Goal: Answer question/provide support: Share knowledge or assist other users

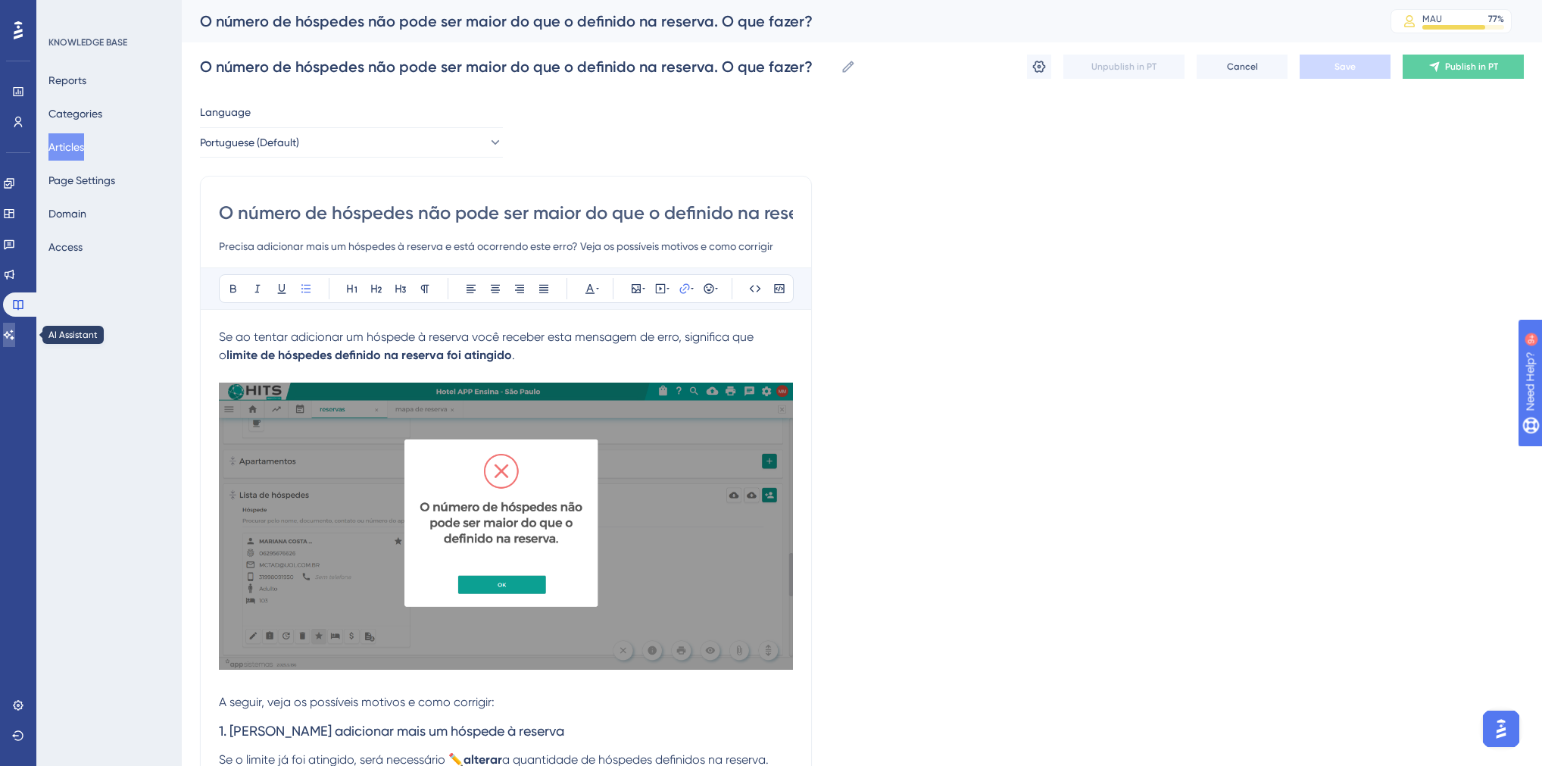
click at [15, 340] on icon at bounding box center [9, 335] width 12 height 12
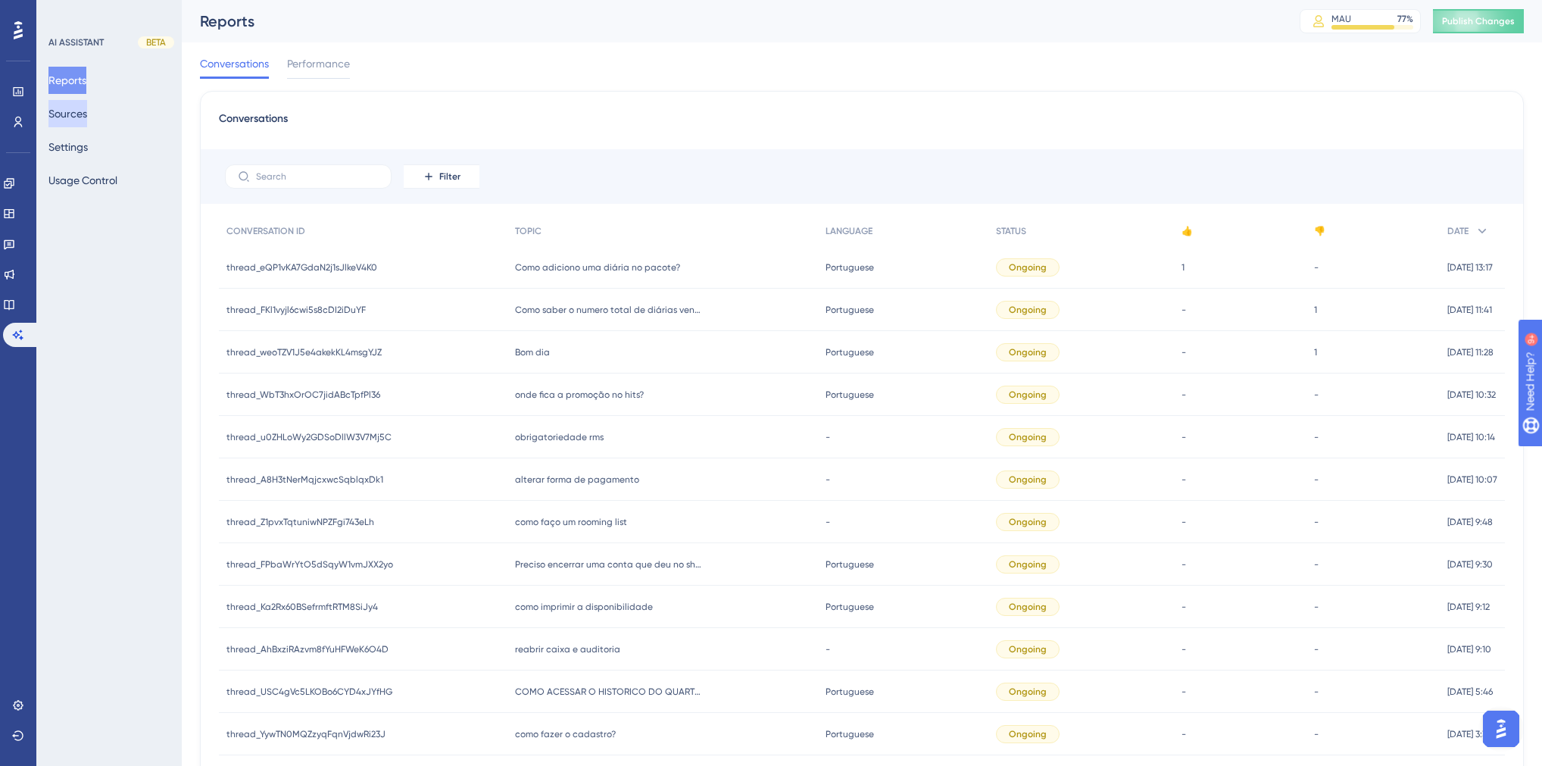
click at [79, 116] on button "Sources" at bounding box center [67, 113] width 39 height 27
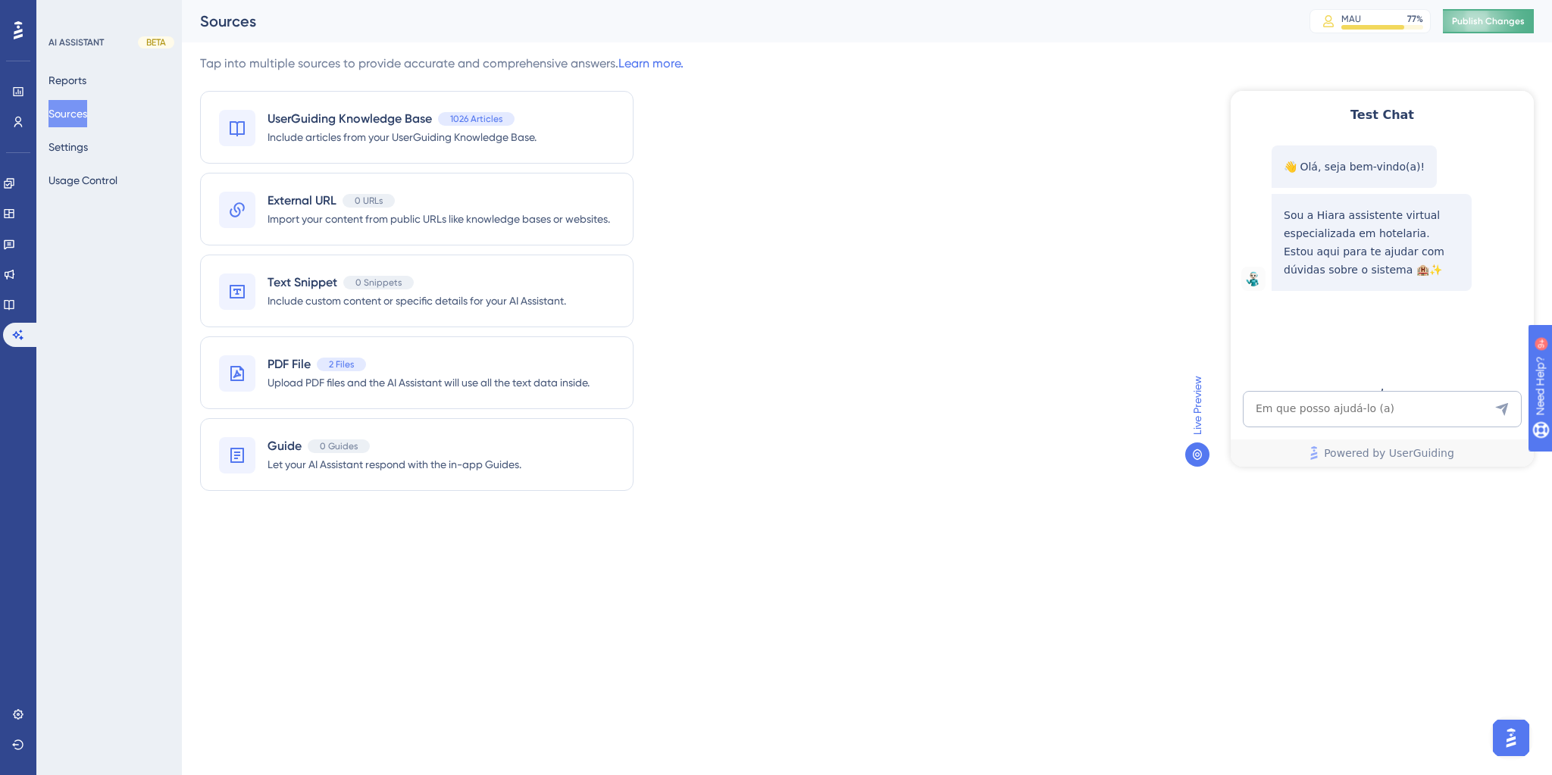
click at [1489, 15] on button "Publish Changes" at bounding box center [1487, 21] width 91 height 24
click at [1306, 414] on textarea "AI Assistant Text Input" at bounding box center [1381, 409] width 279 height 36
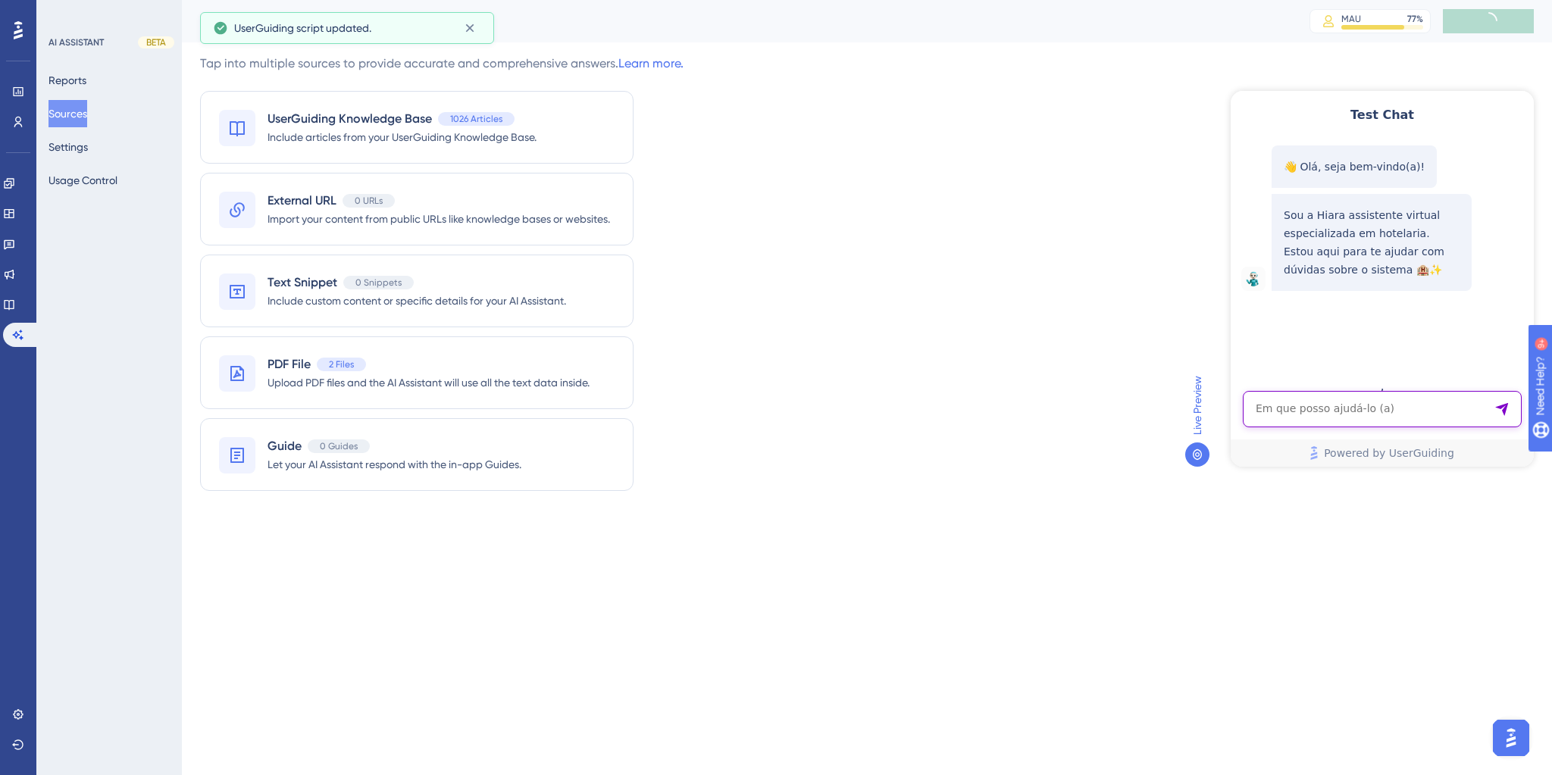
paste textarea "Há uma conta avulsa em "contas"no sistema, porem foi lancado os consumos e o pa…"
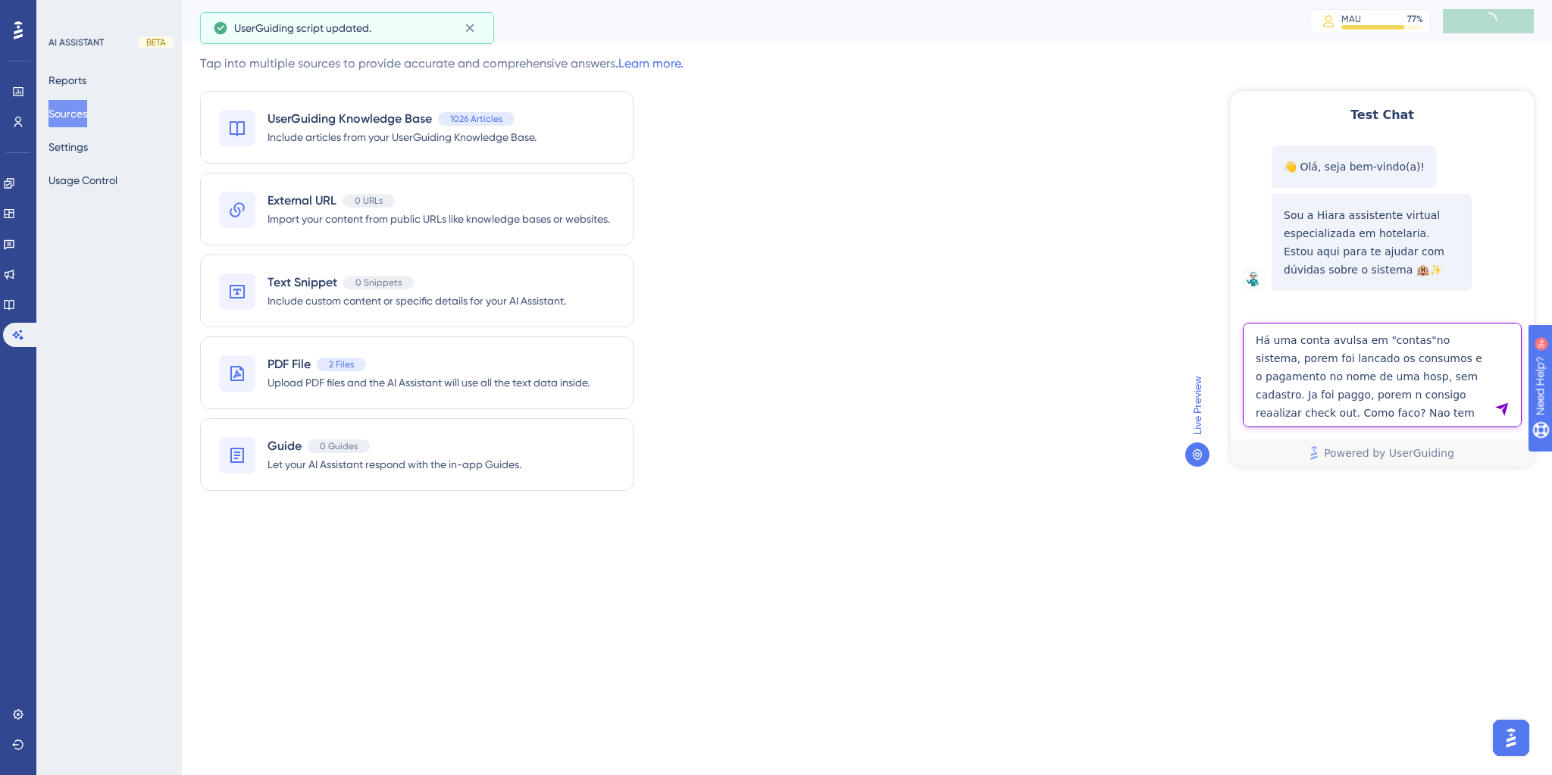
type textarea "Há uma conta avulsa em "contas"no sistema, porem foi lancado os consumos e o pa…"
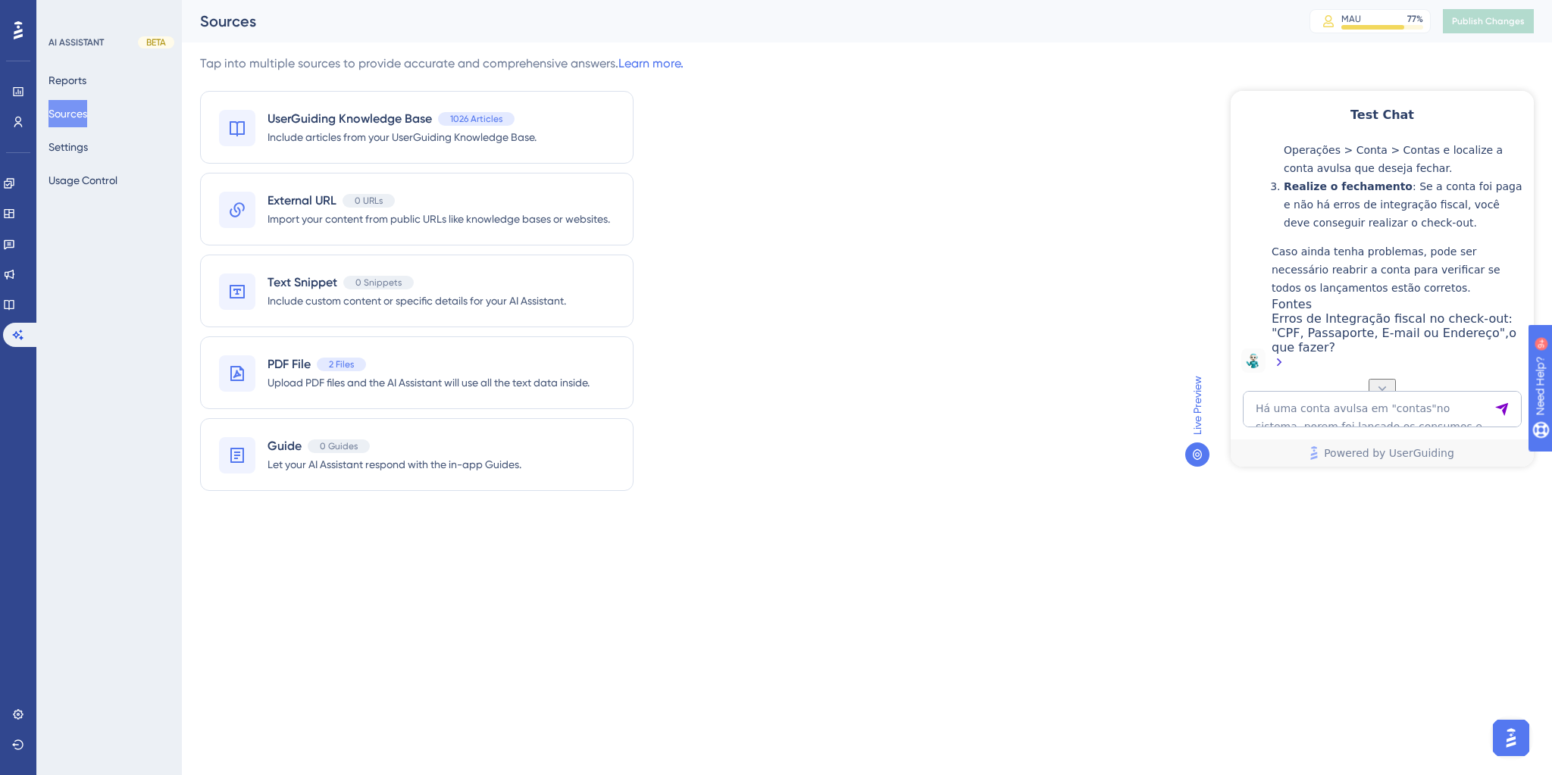
scroll to position [577, 0]
click at [1373, 417] on textarea "Há uma conta avulsa em "contas"no sistema, porem foi lancado os consumos e o pa…" at bounding box center [1381, 409] width 279 height 36
paste textarea "mas nao tmeos mais acesso a esses dados"
type textarea "mas nao tmeos mais acesso a esses dados"
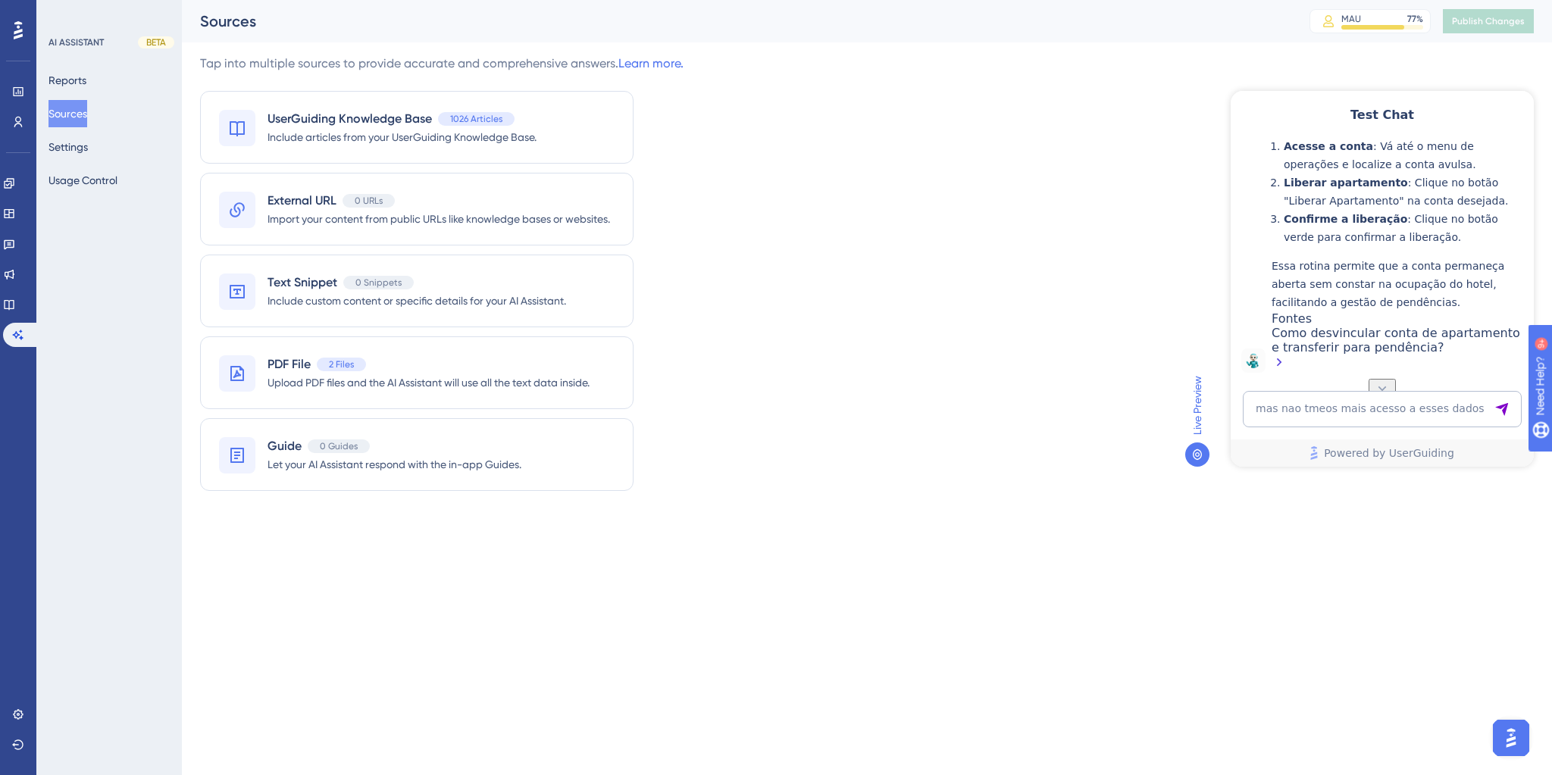
scroll to position [1073, 0]
drag, startPoint x: 1351, startPoint y: 349, endPoint x: 1435, endPoint y: 375, distance: 87.9
click at [1435, 375] on div "👋 Olá, seja bem-vindo(a)! Sou a Hiara assistente virtual especializada em hotel…" at bounding box center [1380, 258] width 303 height 239
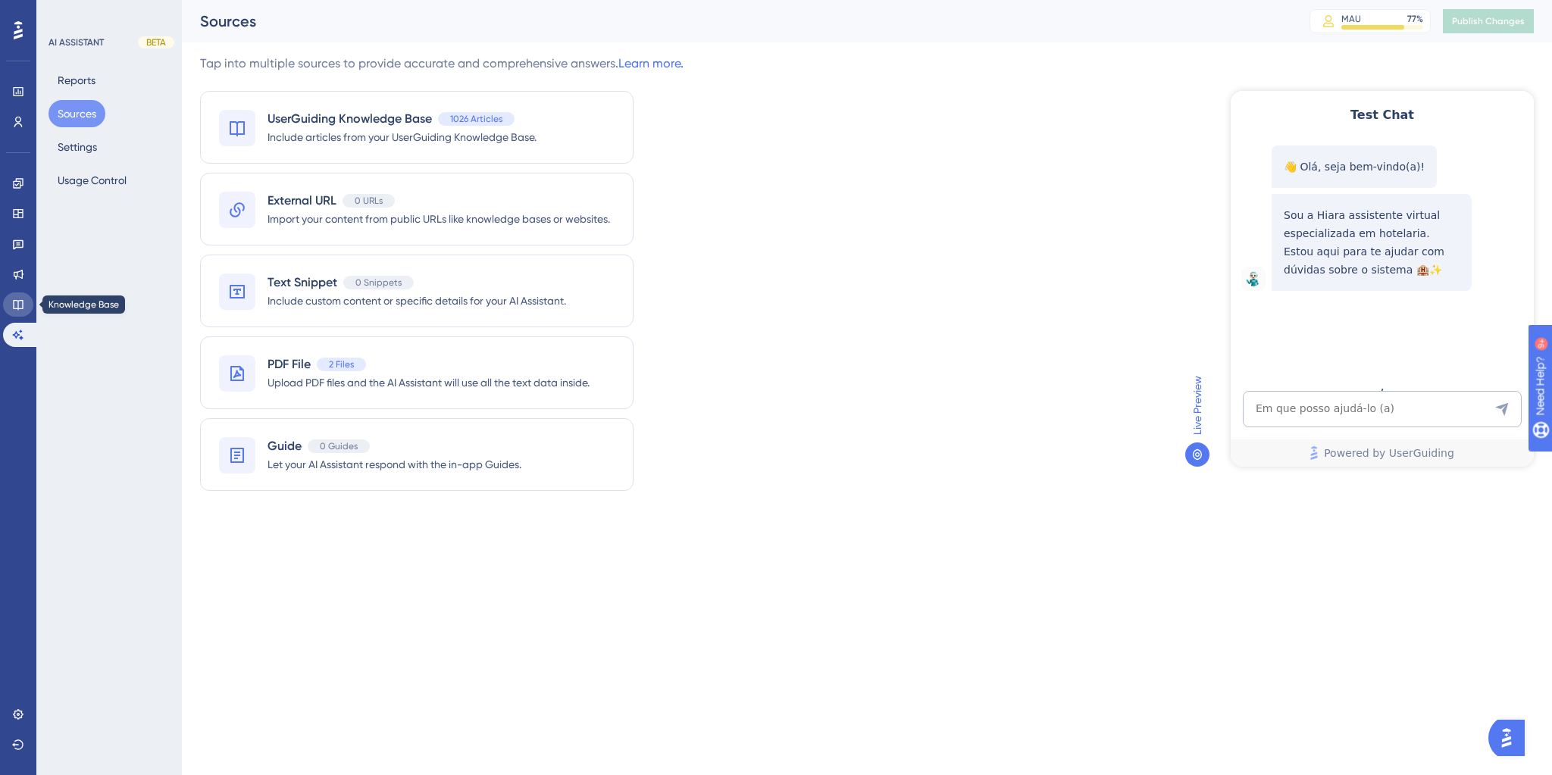
click at [16, 309] on icon at bounding box center [18, 304] width 12 height 12
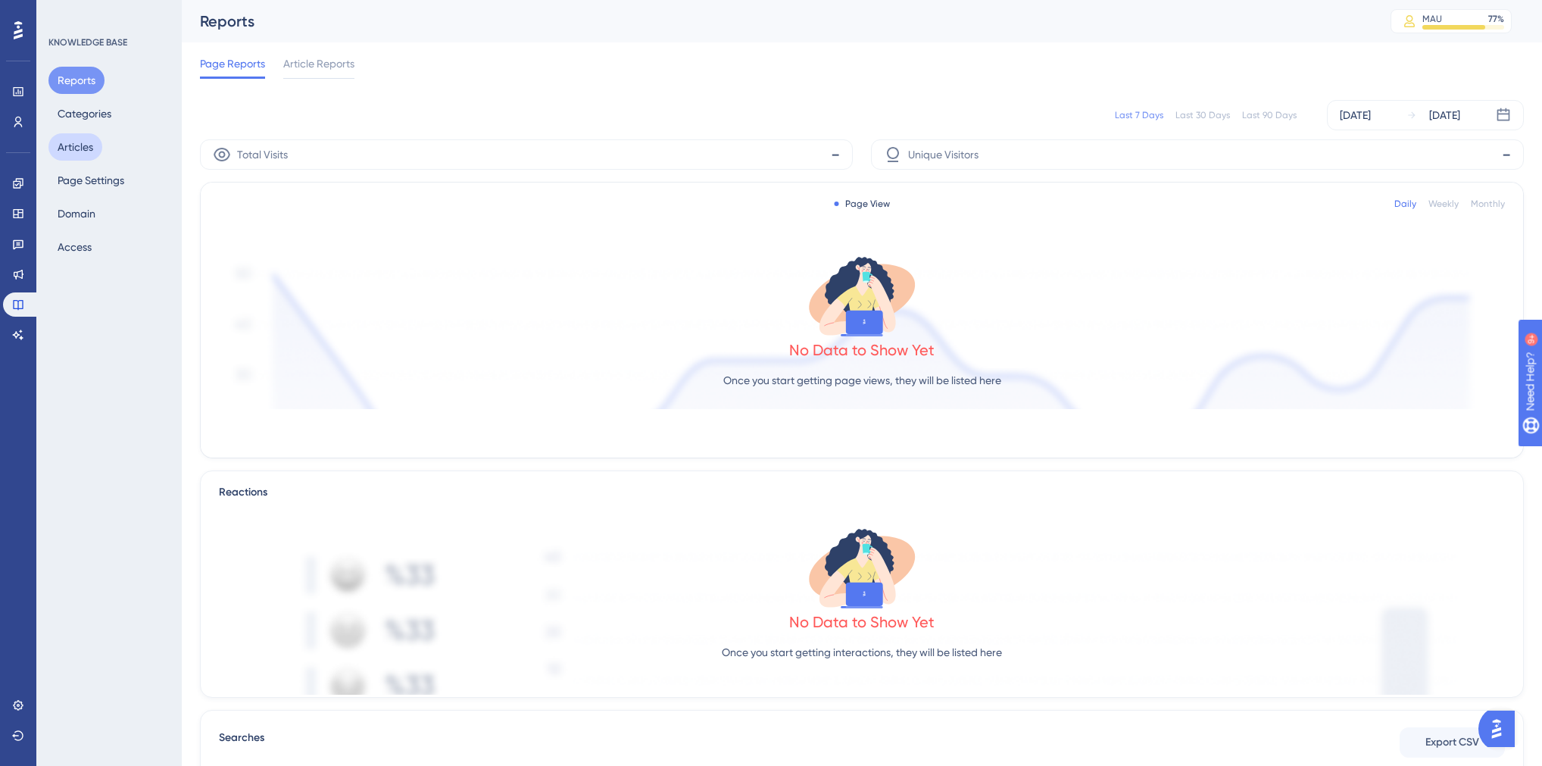
click at [94, 148] on button "Articles" at bounding box center [75, 146] width 54 height 27
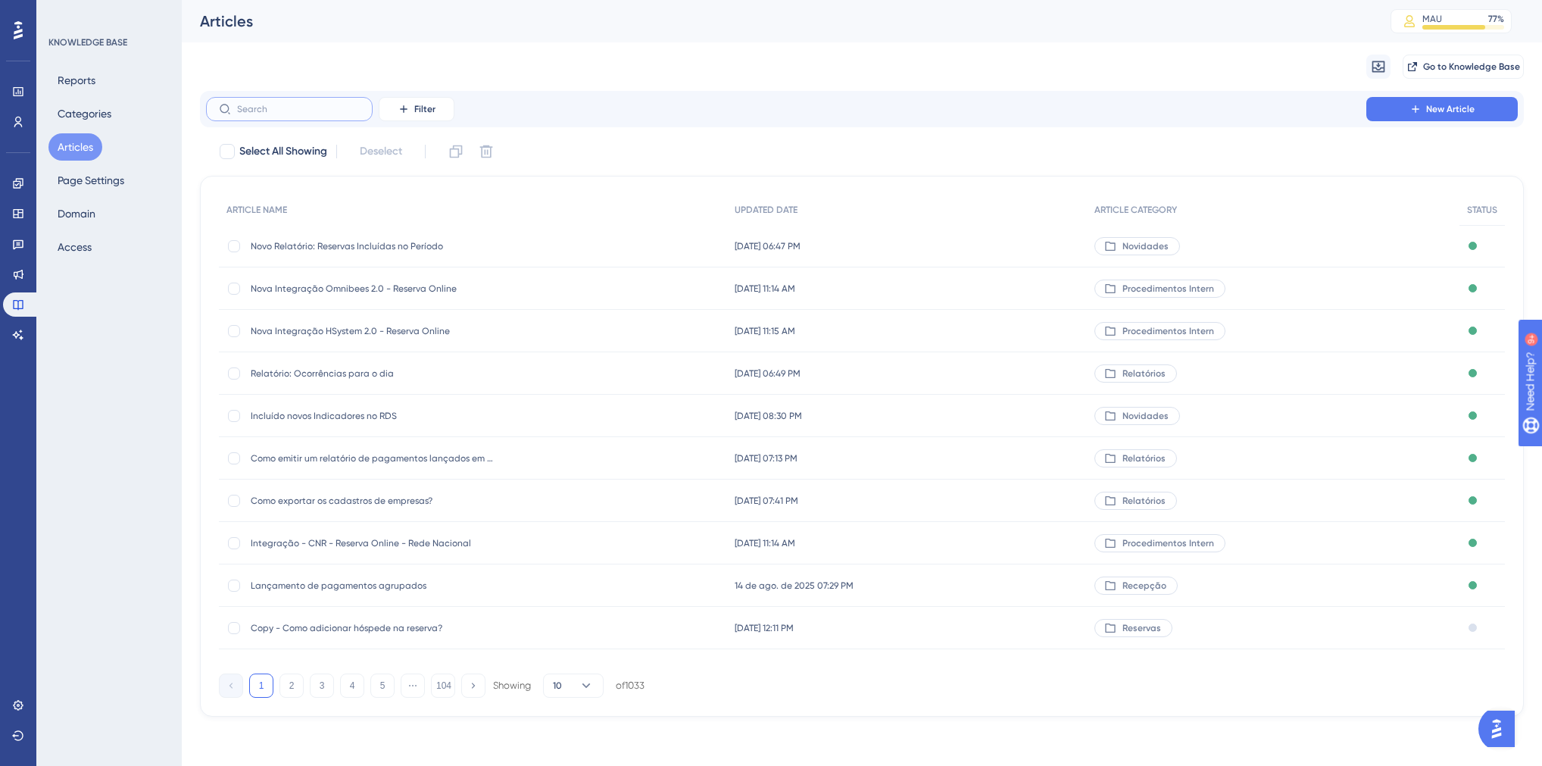
click at [268, 111] on input "text" at bounding box center [298, 109] width 123 height 11
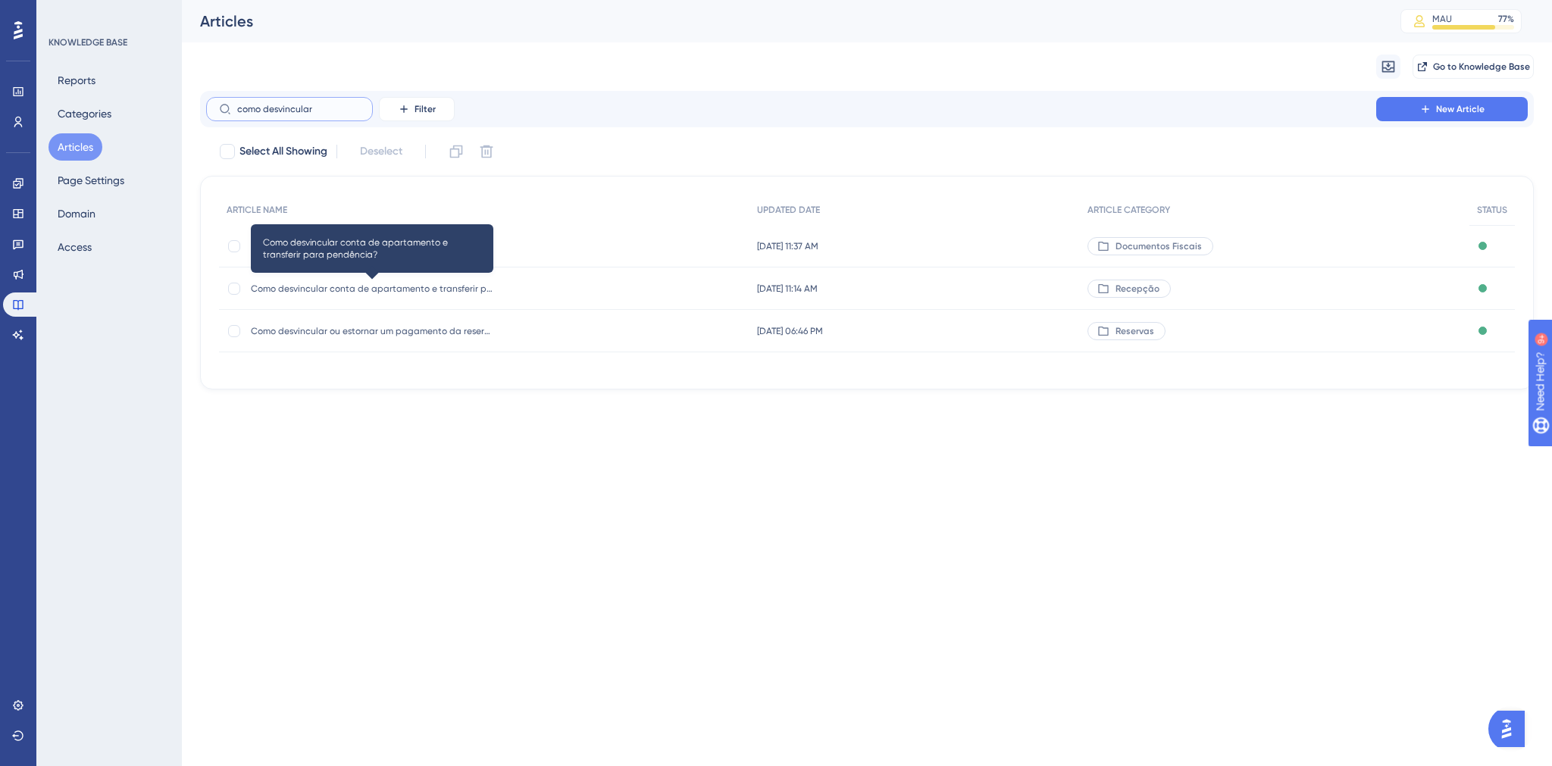
type input "como desvincular"
click at [399, 291] on span "Como desvincular conta de apartamento e transferir para pendência?" at bounding box center [372, 289] width 242 height 12
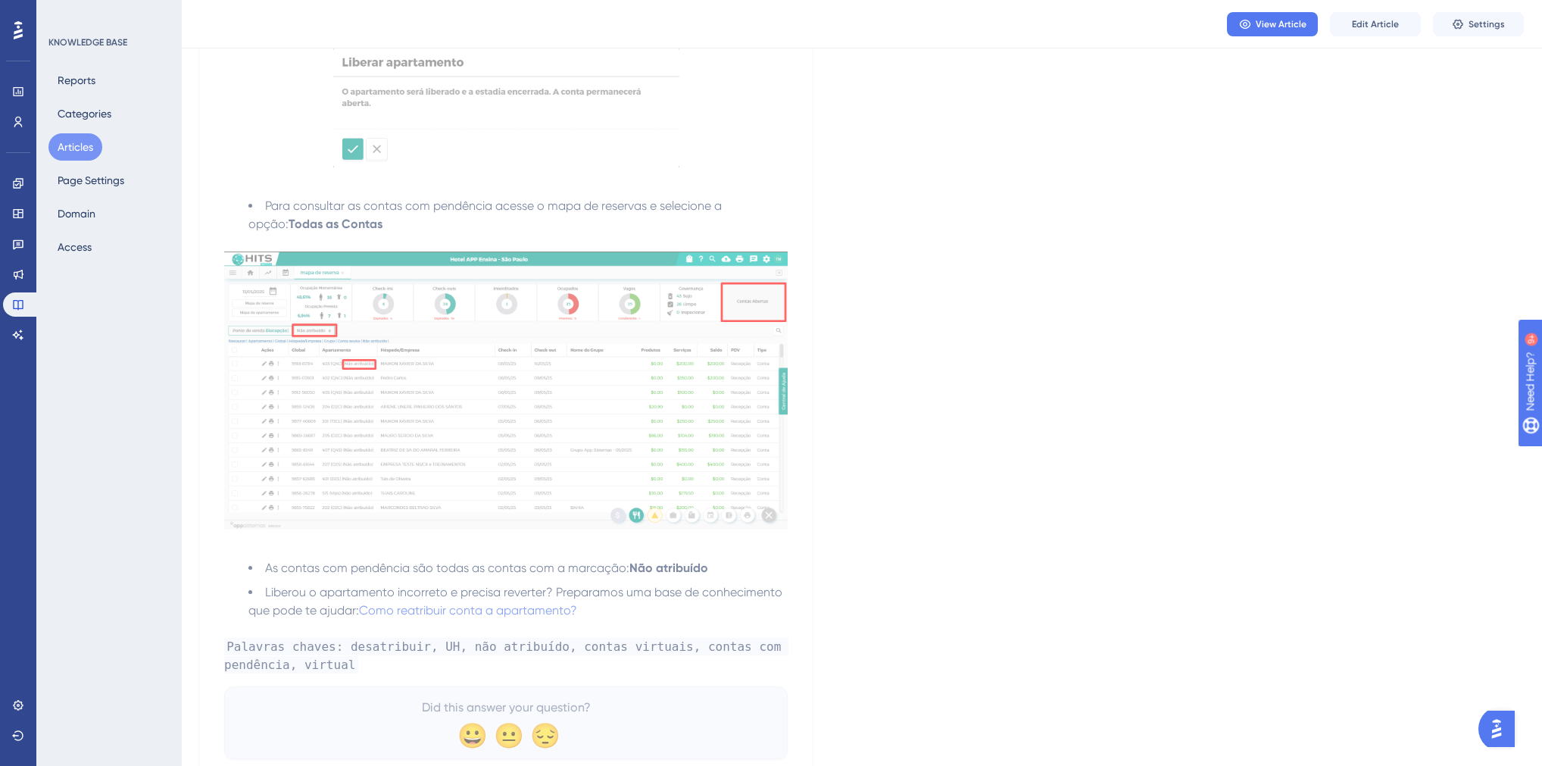
scroll to position [667, 0]
click at [1353, 27] on span "Edit Article" at bounding box center [1375, 24] width 47 height 12
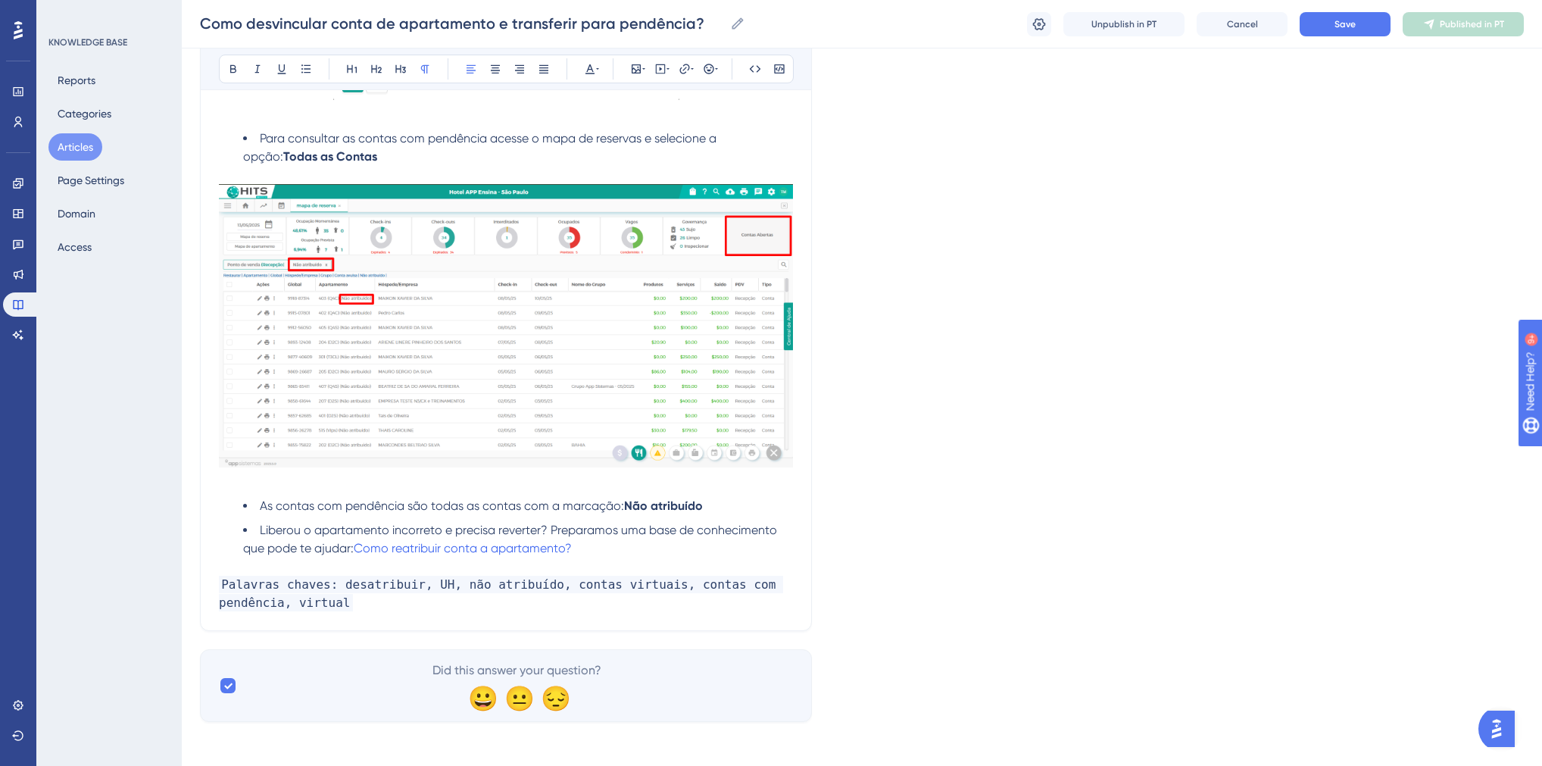
scroll to position [804, 0]
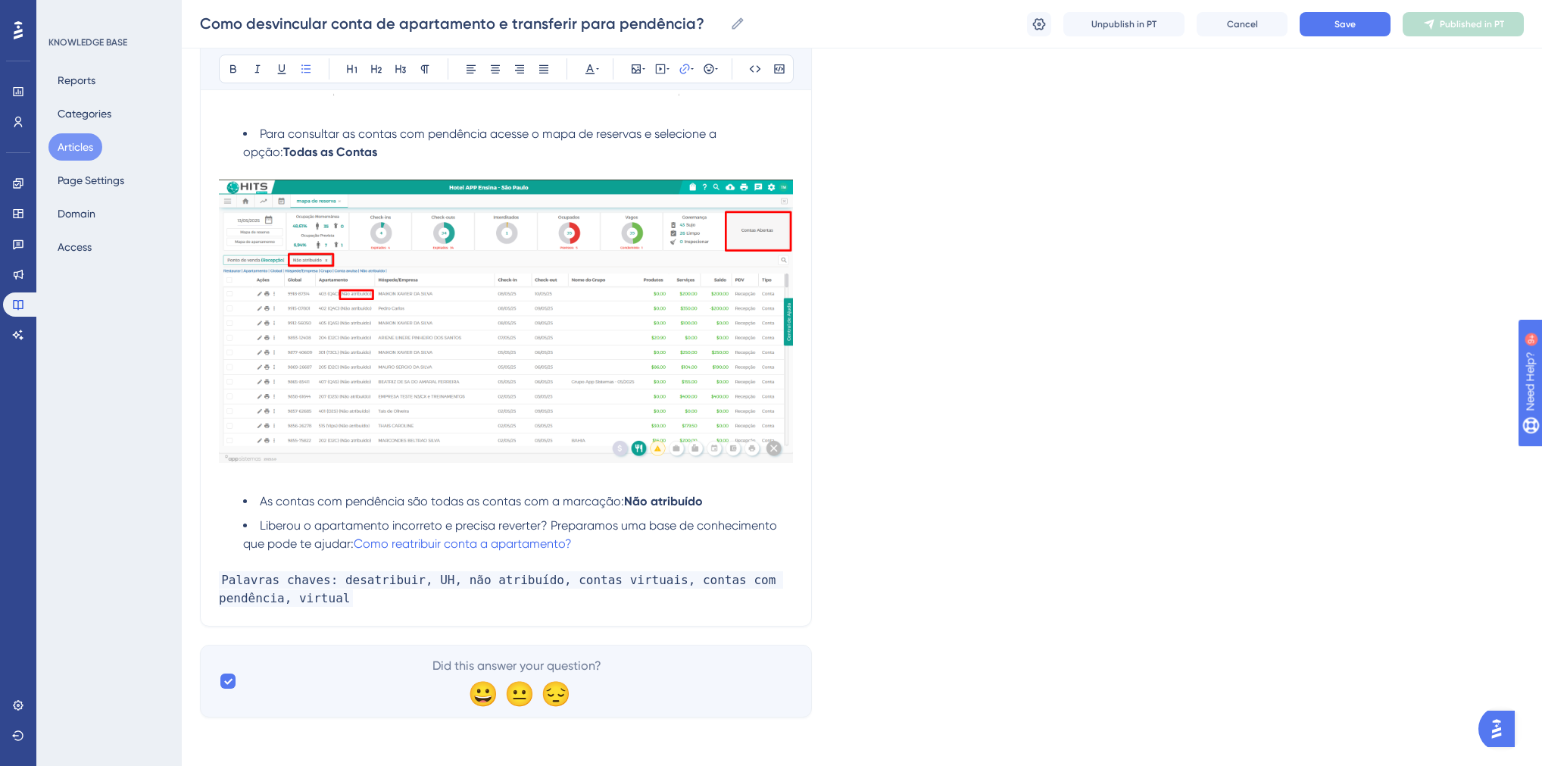
click at [614, 552] on li "Liberou o apartamento incorreto e precisa reverter? Preparamos uma base de conh…" at bounding box center [518, 535] width 550 height 36
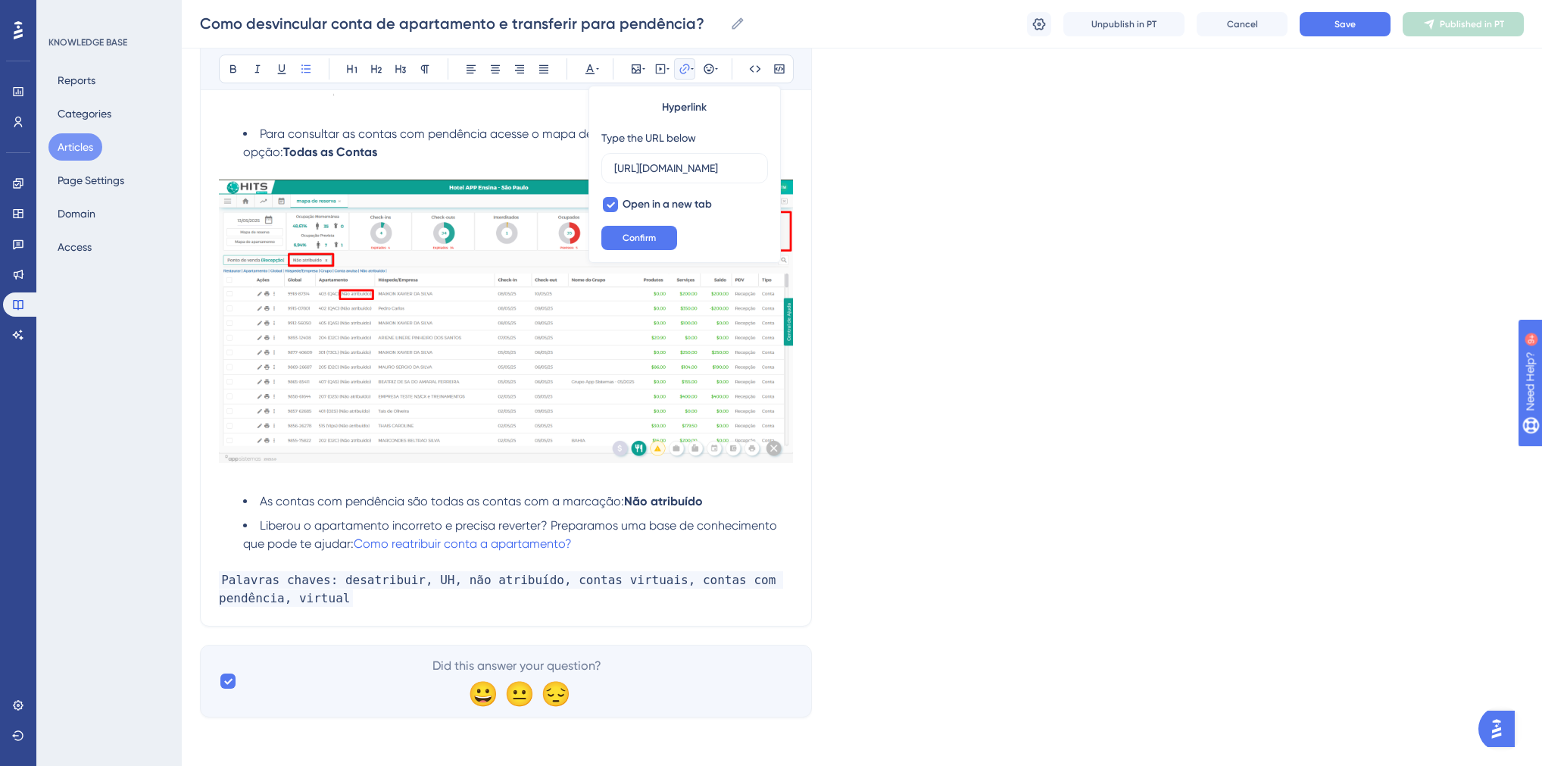
scroll to position [0, 350]
click at [614, 552] on li "Liberou o apartamento incorreto e precisa reverter? Preparamos uma base de conh…" at bounding box center [518, 535] width 550 height 36
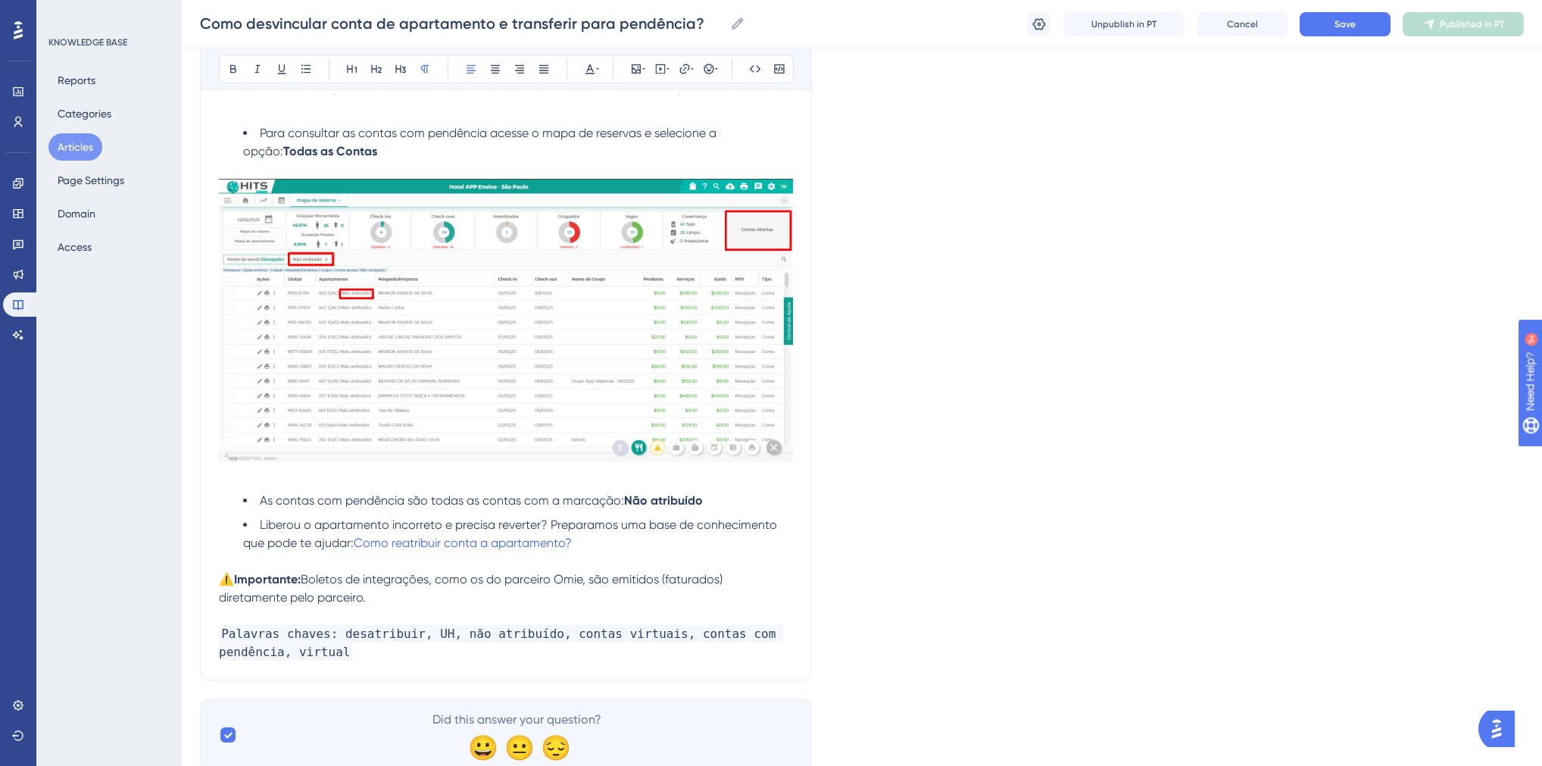
drag, startPoint x: 355, startPoint y: 597, endPoint x: 311, endPoint y: 577, distance: 49.2
click at [311, 577] on p "⚠️ Importante: Boletos de integrações, como os do parceiro Omie, são emitidos (…" at bounding box center [506, 588] width 574 height 36
click at [348, 659] on p "Palavras chaves: desatribuir, UH, não atribuído, contas virtuais, contas com pe…" at bounding box center [506, 643] width 574 height 36
click at [406, 586] on span "Não é possível devincular uma conta avulsa, visto que a mesma não possui um apa…" at bounding box center [479, 588] width 521 height 33
click at [511, 587] on span "Não é possível desvincular uma conta avulsa, visto que a mesma não possui um ap…" at bounding box center [482, 588] width 527 height 33
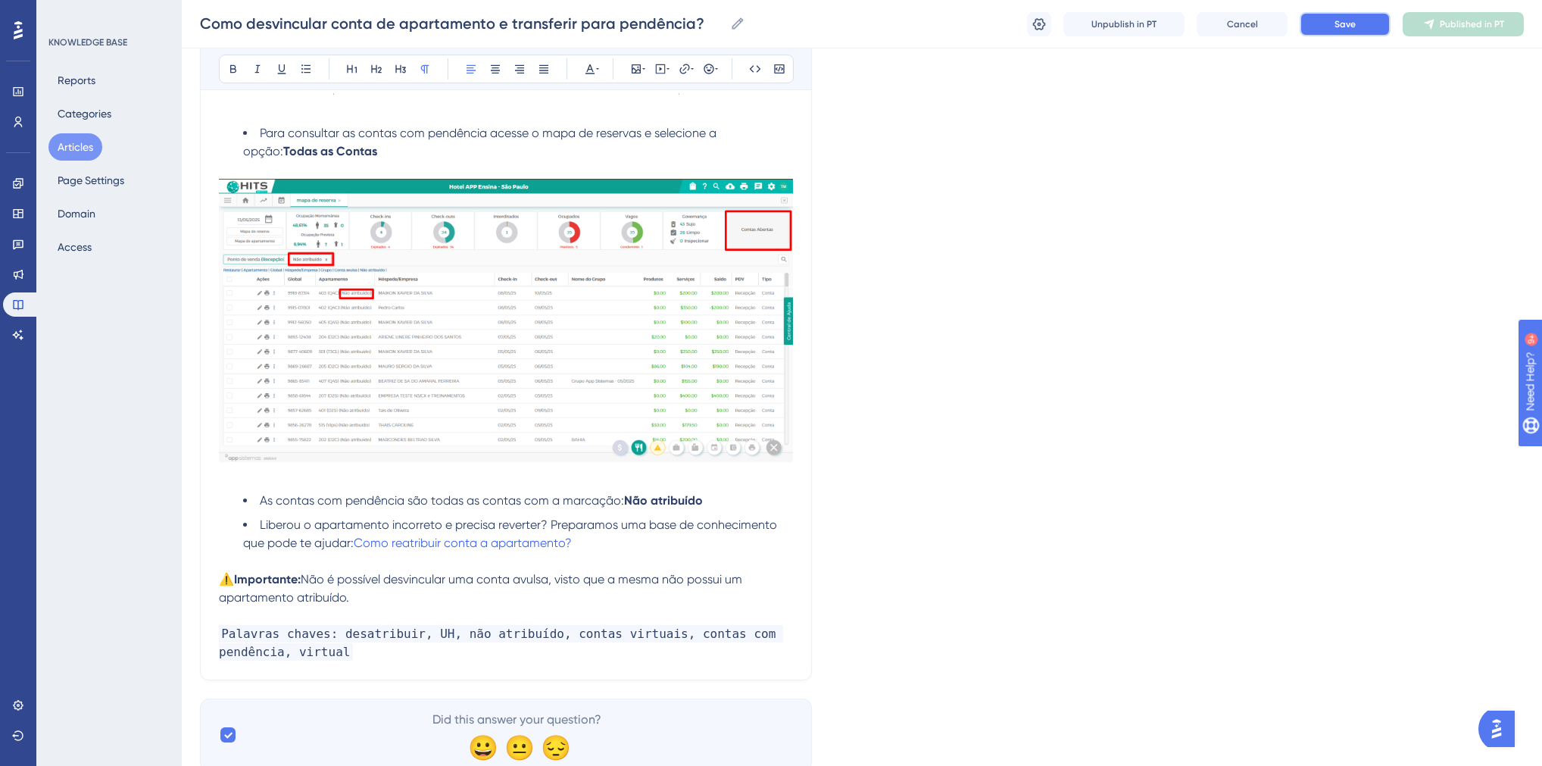
click at [1361, 31] on button "Save" at bounding box center [1345, 24] width 91 height 24
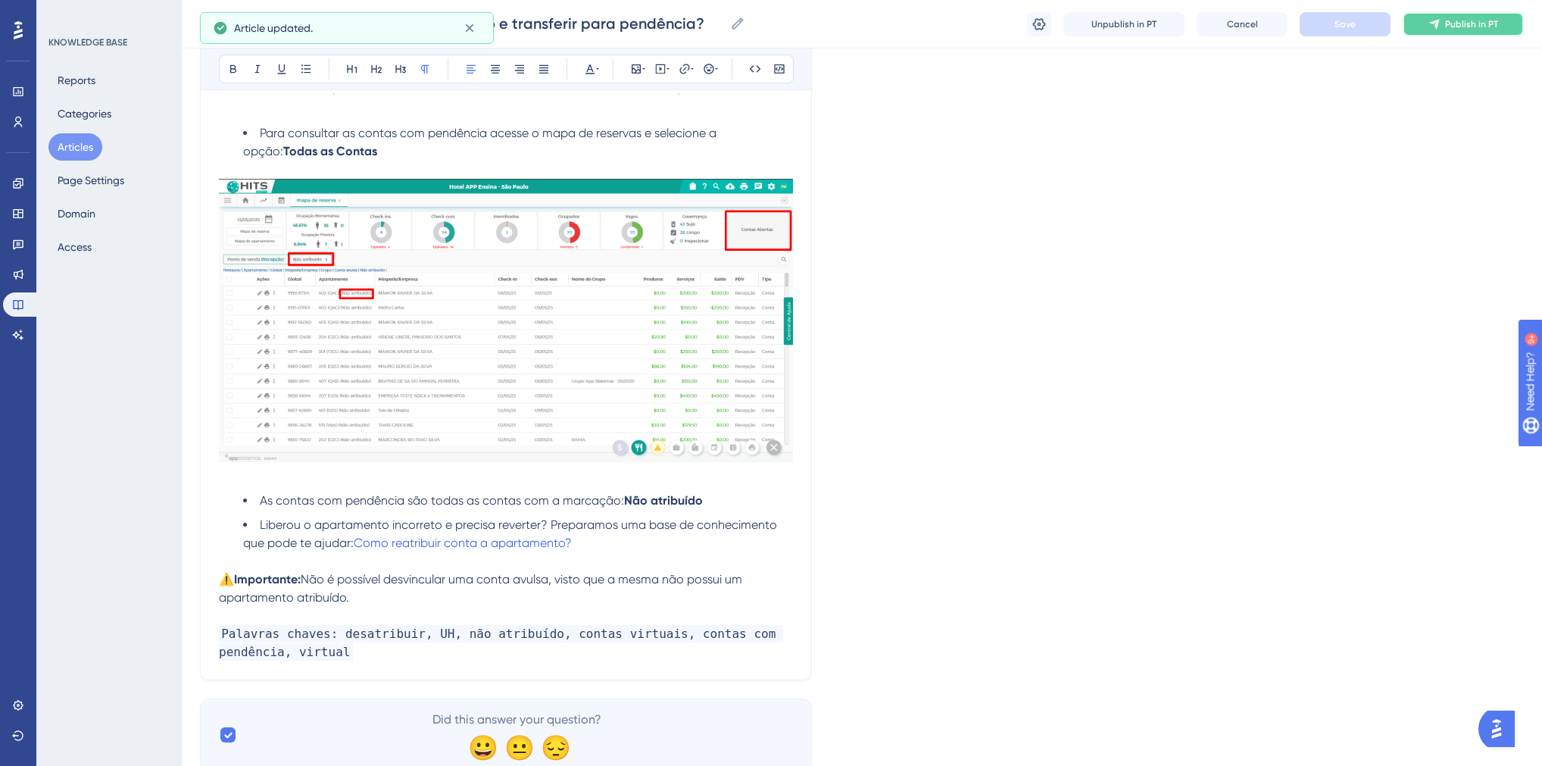
click at [1445, 23] on button "Publish in PT" at bounding box center [1463, 24] width 121 height 24
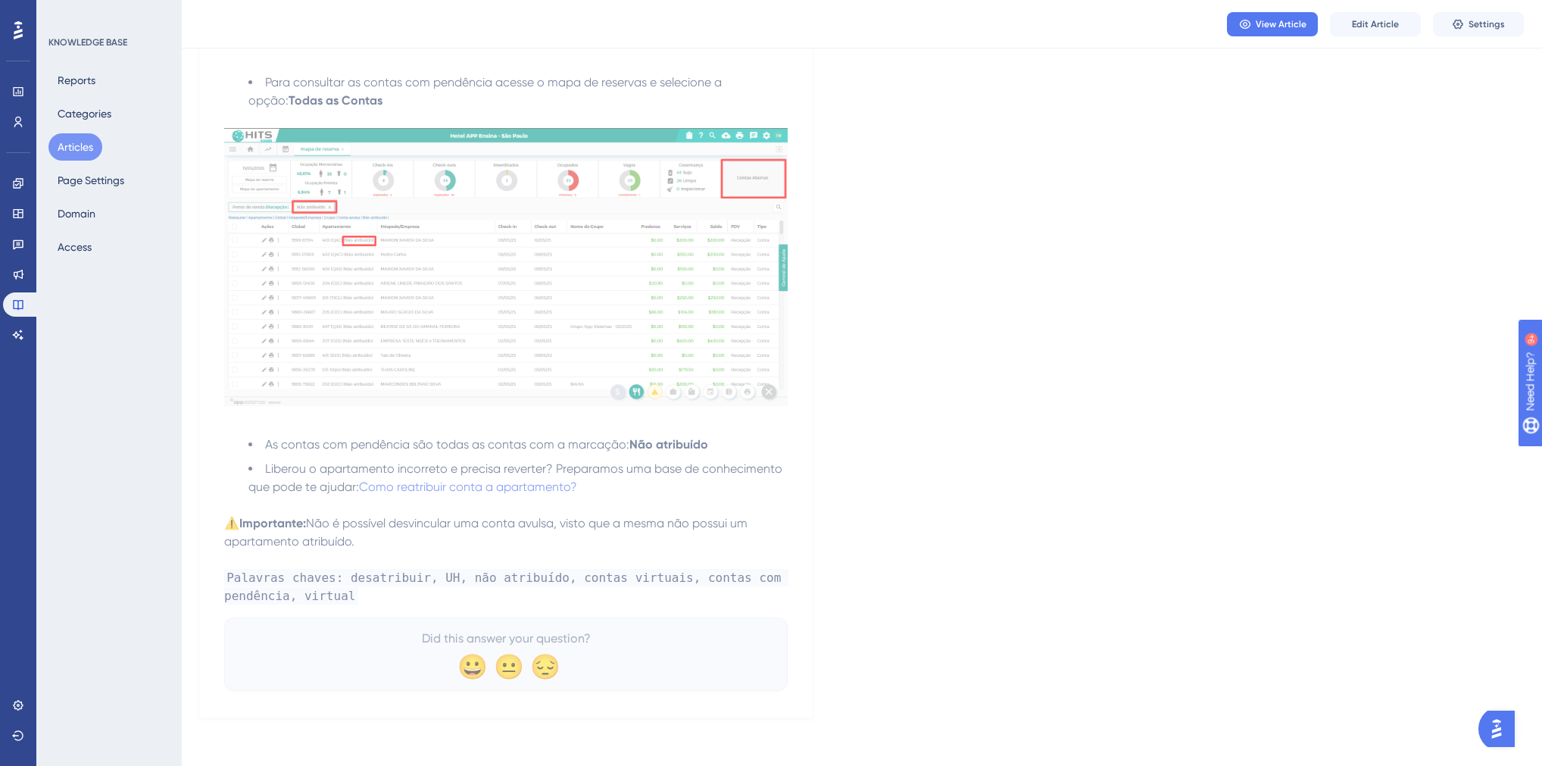
scroll to position [791, 0]
click at [14, 336] on icon at bounding box center [18, 335] width 12 height 12
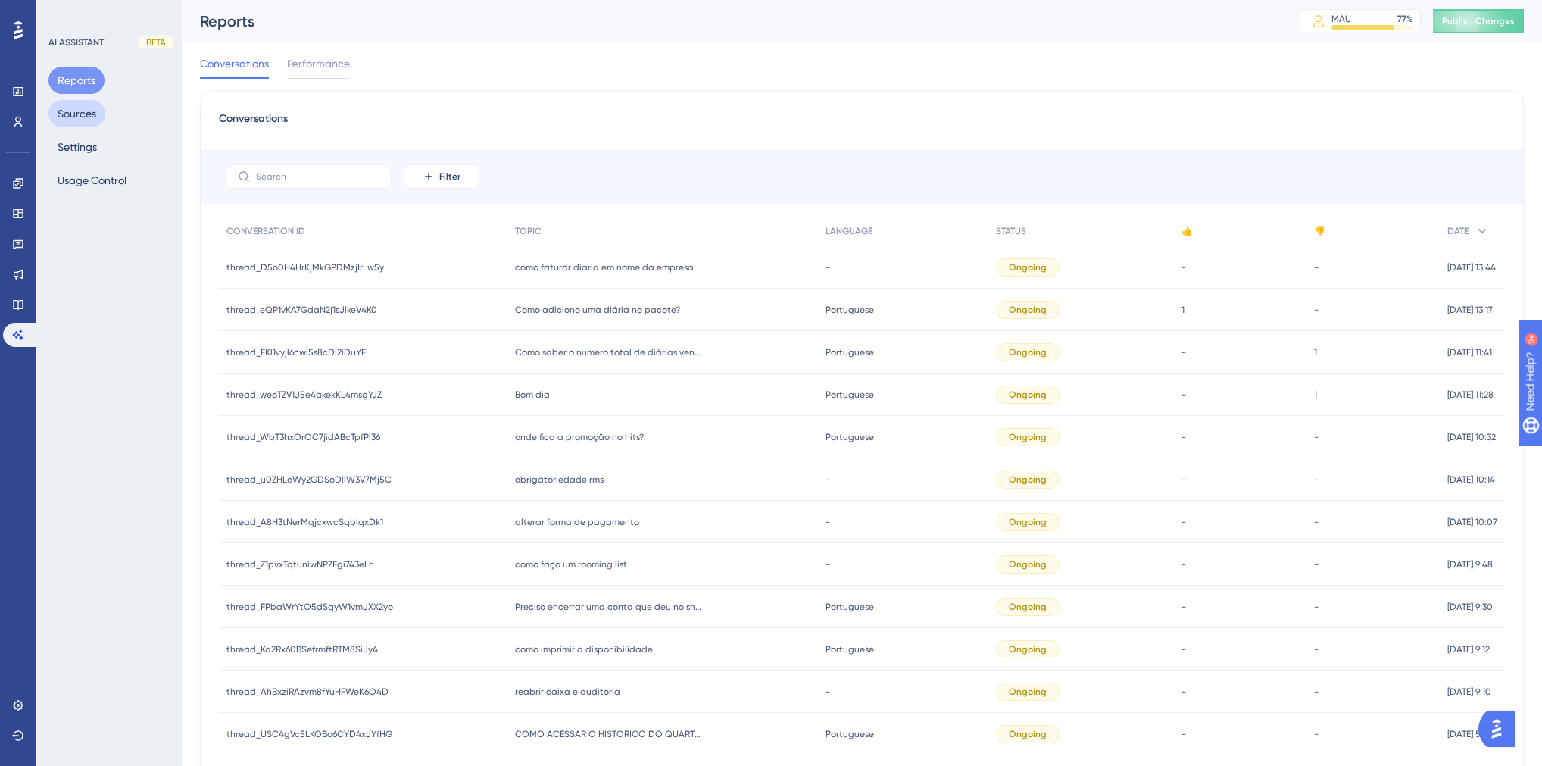
click at [80, 115] on button "Sources" at bounding box center [76, 113] width 57 height 27
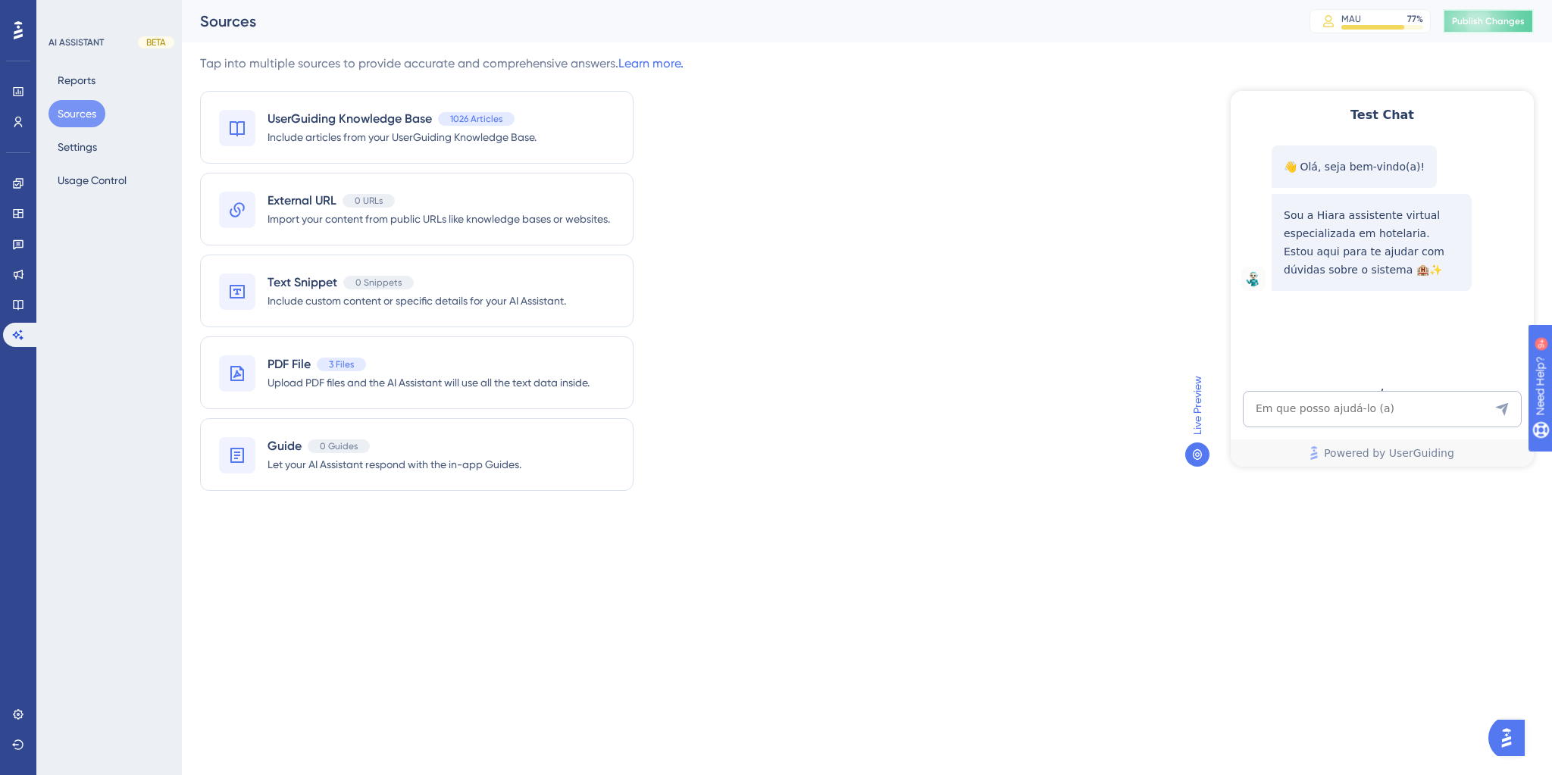
click at [1492, 23] on span "Publish Changes" at bounding box center [1488, 21] width 73 height 12
click at [1306, 416] on textarea "AI Assistant Text Input" at bounding box center [1381, 409] width 279 height 36
paste textarea "Há uma conta avulsa em "contas"no sistema, porem foi lancado os consumos e o pa…"
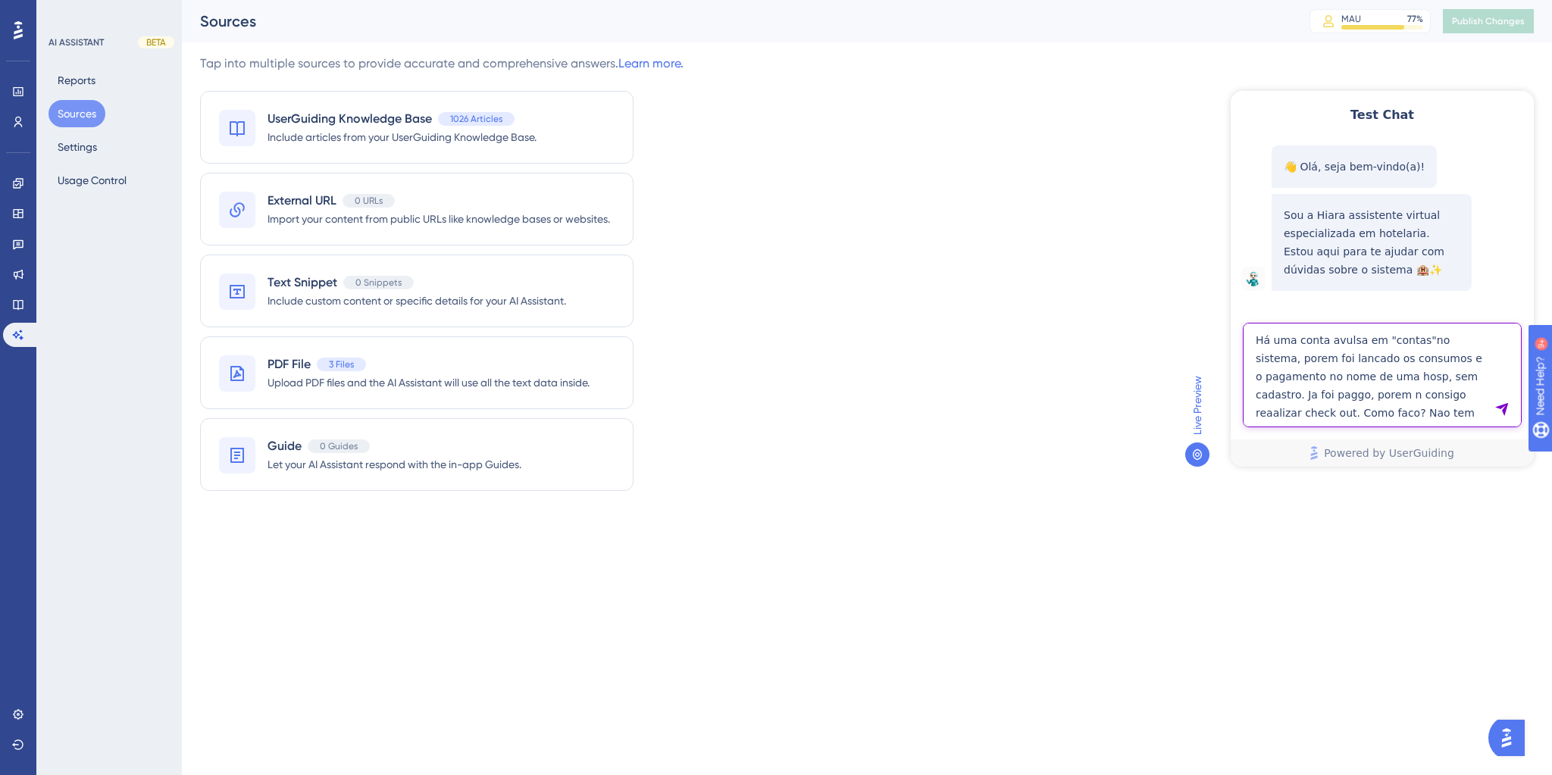
type textarea "Há uma conta avulsa em "contas"no sistema, porem foi lancado os consumos e o pa…"
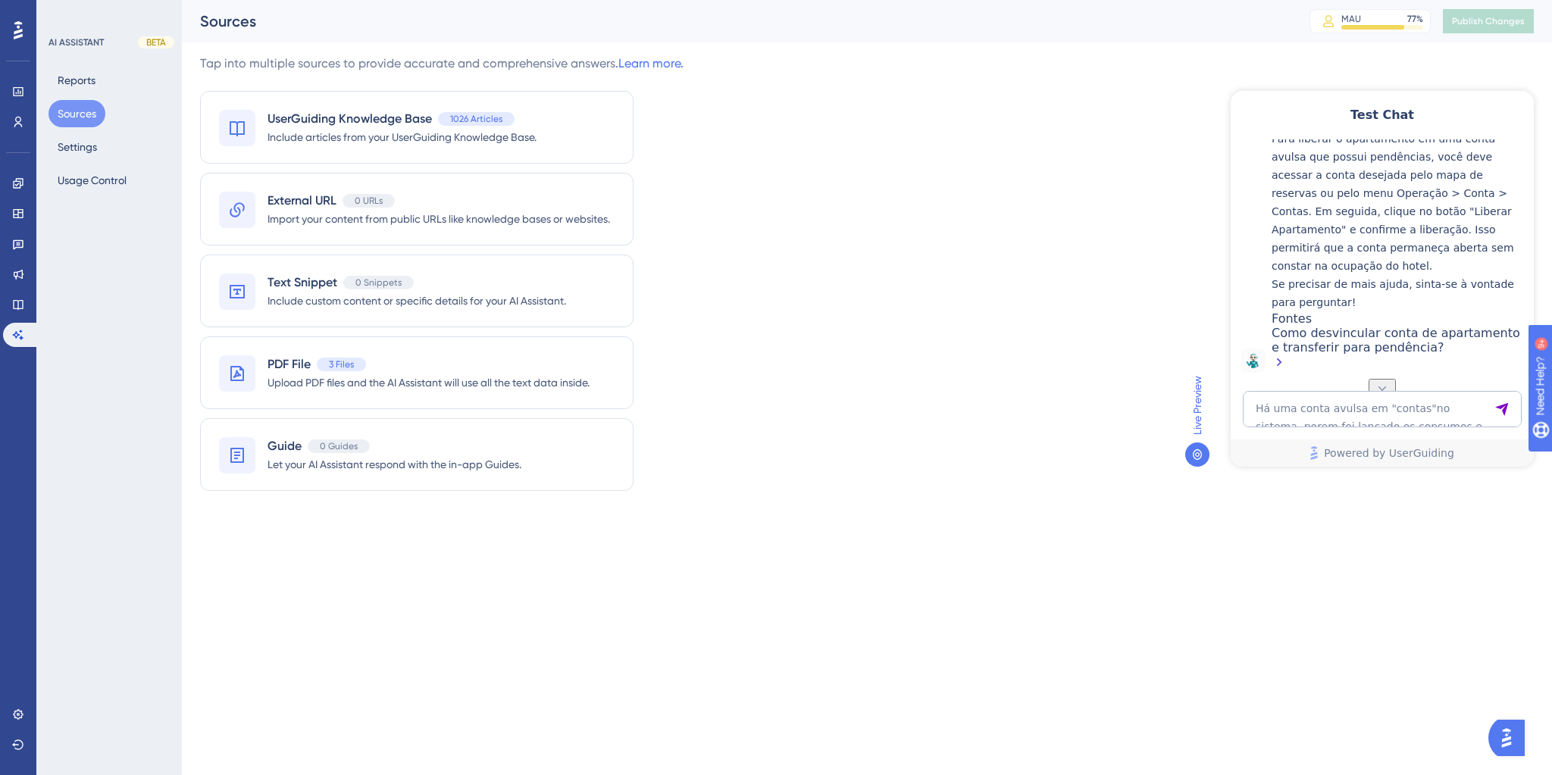
scroll to position [429, 0]
click at [1317, 400] on textarea "Há uma conta avulsa em "contas"no sistema, porem foi lancado os consumos e o pa…" at bounding box center [1381, 409] width 279 height 36
click at [1365, 406] on textarea "Há uma conta avulsa em "contas"no sistema, porem foi lancado os consumos e o pa…" at bounding box center [1381, 409] width 279 height 36
paste textarea "mas nao tmeos mais acesso a esses dados"
click at [1323, 405] on textarea "mas nao tmeos mais acesso a esses dados" at bounding box center [1381, 409] width 279 height 36
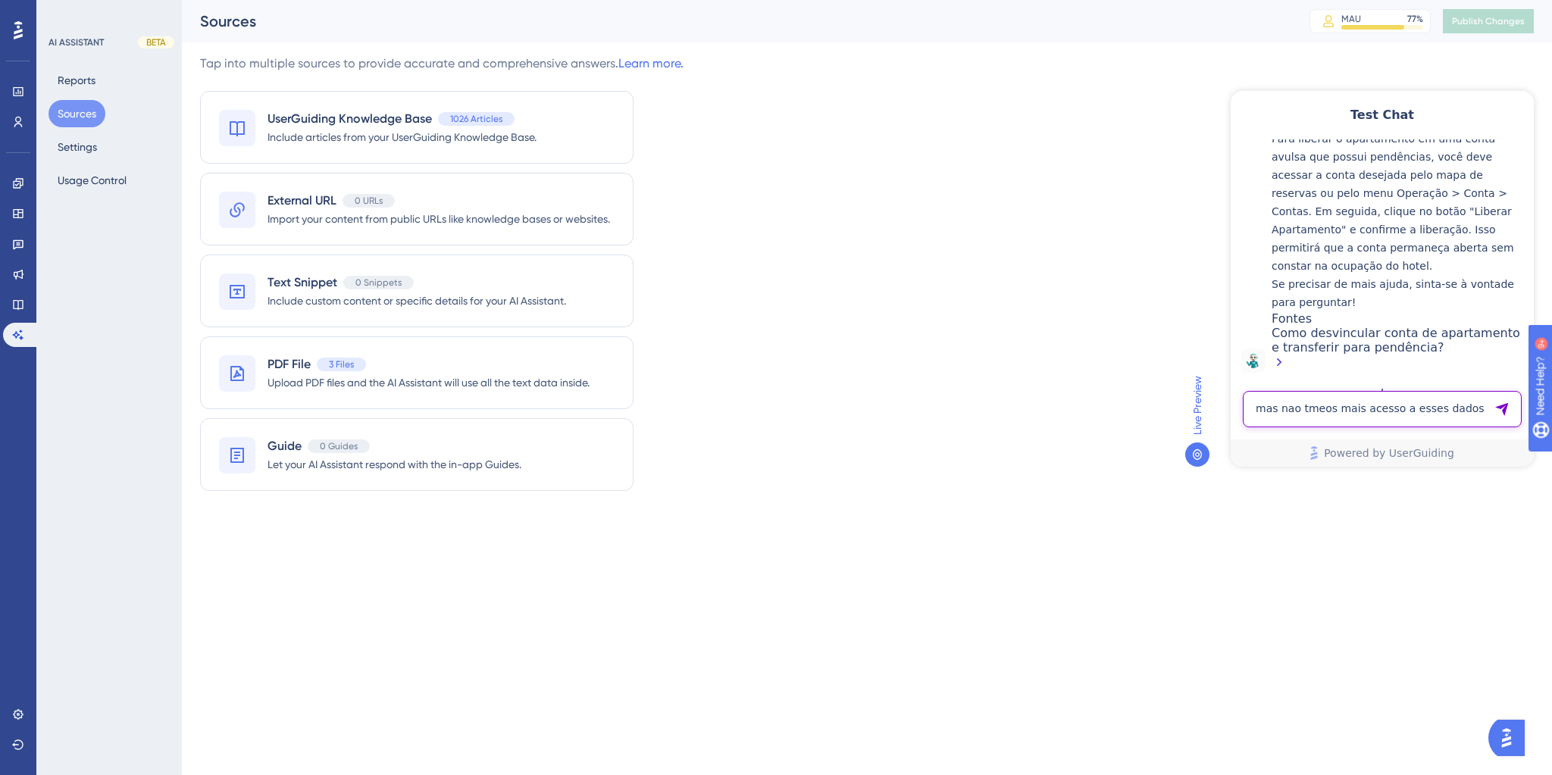
click at [1323, 405] on textarea "mas nao tmeos mais acesso a esses dados" at bounding box center [1381, 409] width 279 height 36
type textarea "é possível liberar apartamento de conta avulsa?"
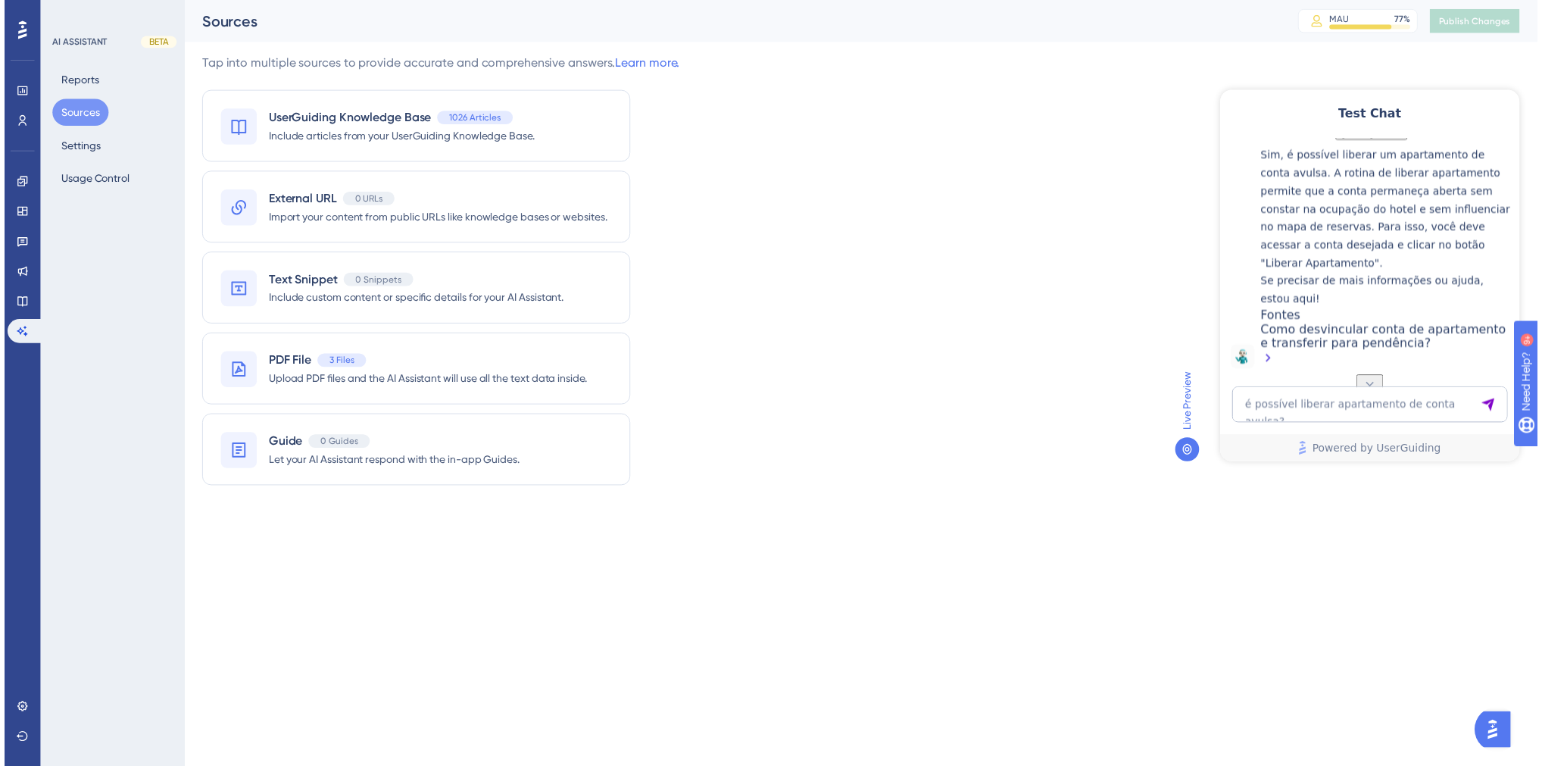
scroll to position [830, 0]
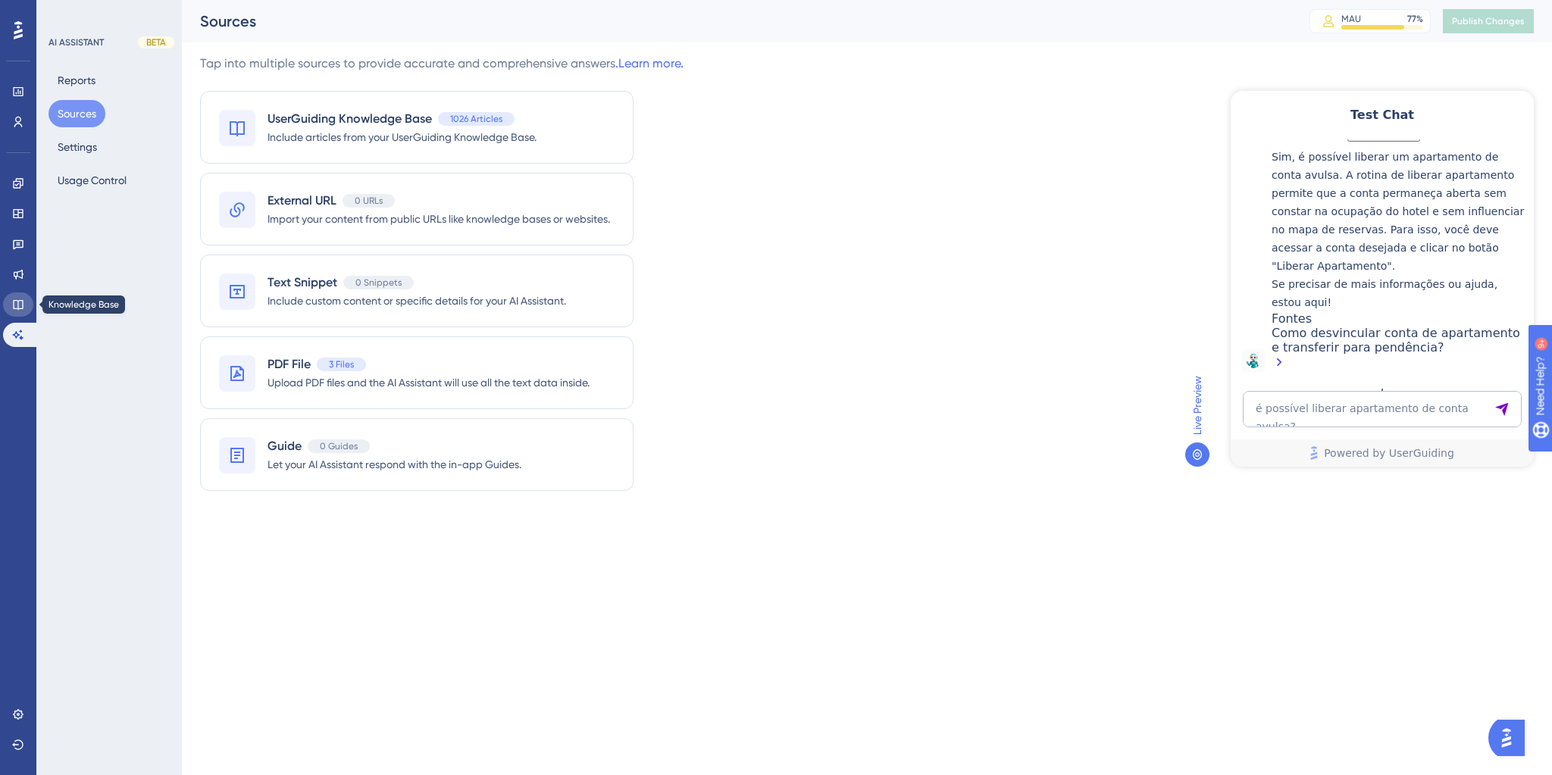
click at [16, 306] on icon at bounding box center [18, 304] width 12 height 12
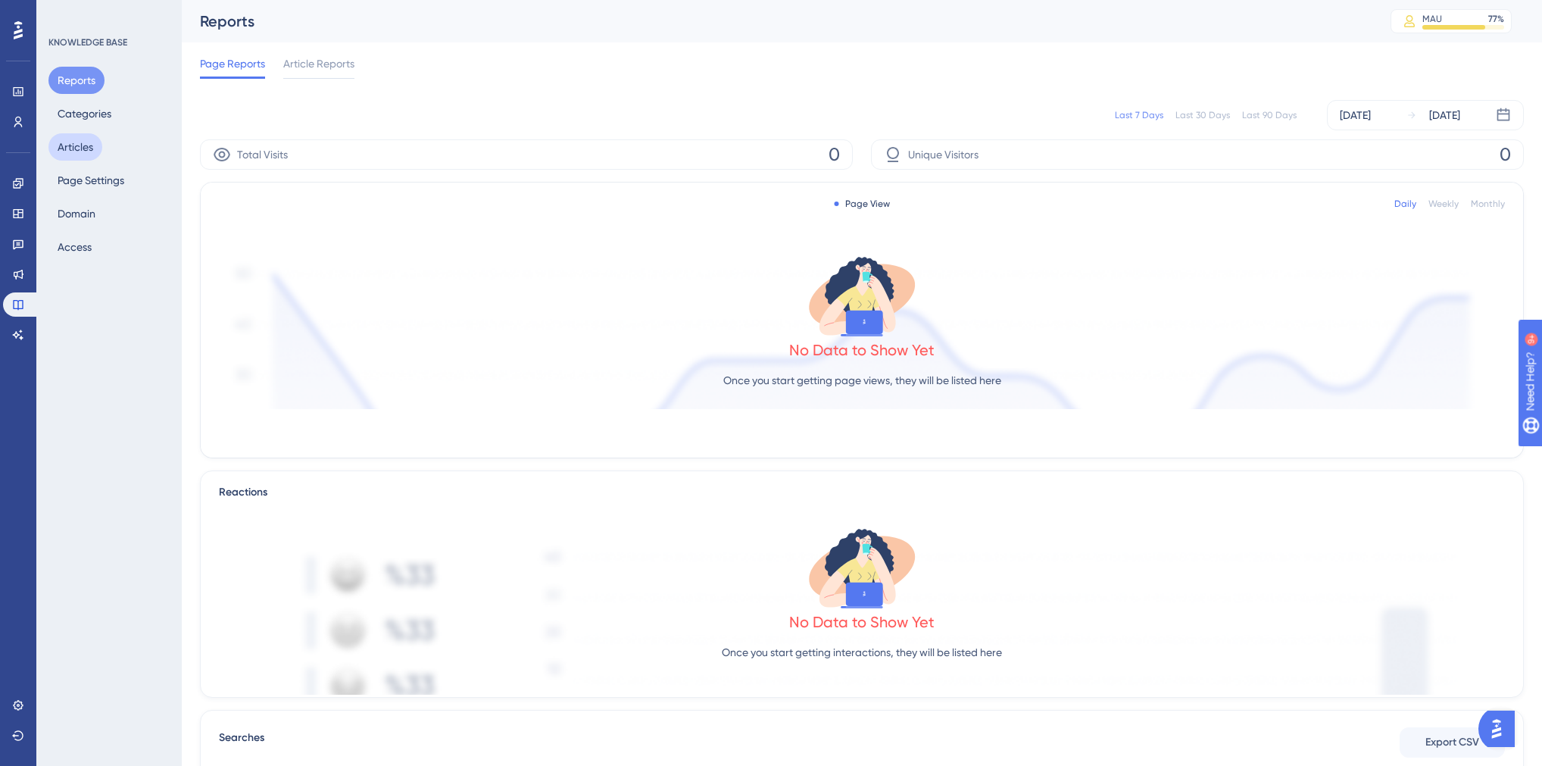
click at [84, 146] on button "Articles" at bounding box center [75, 146] width 54 height 27
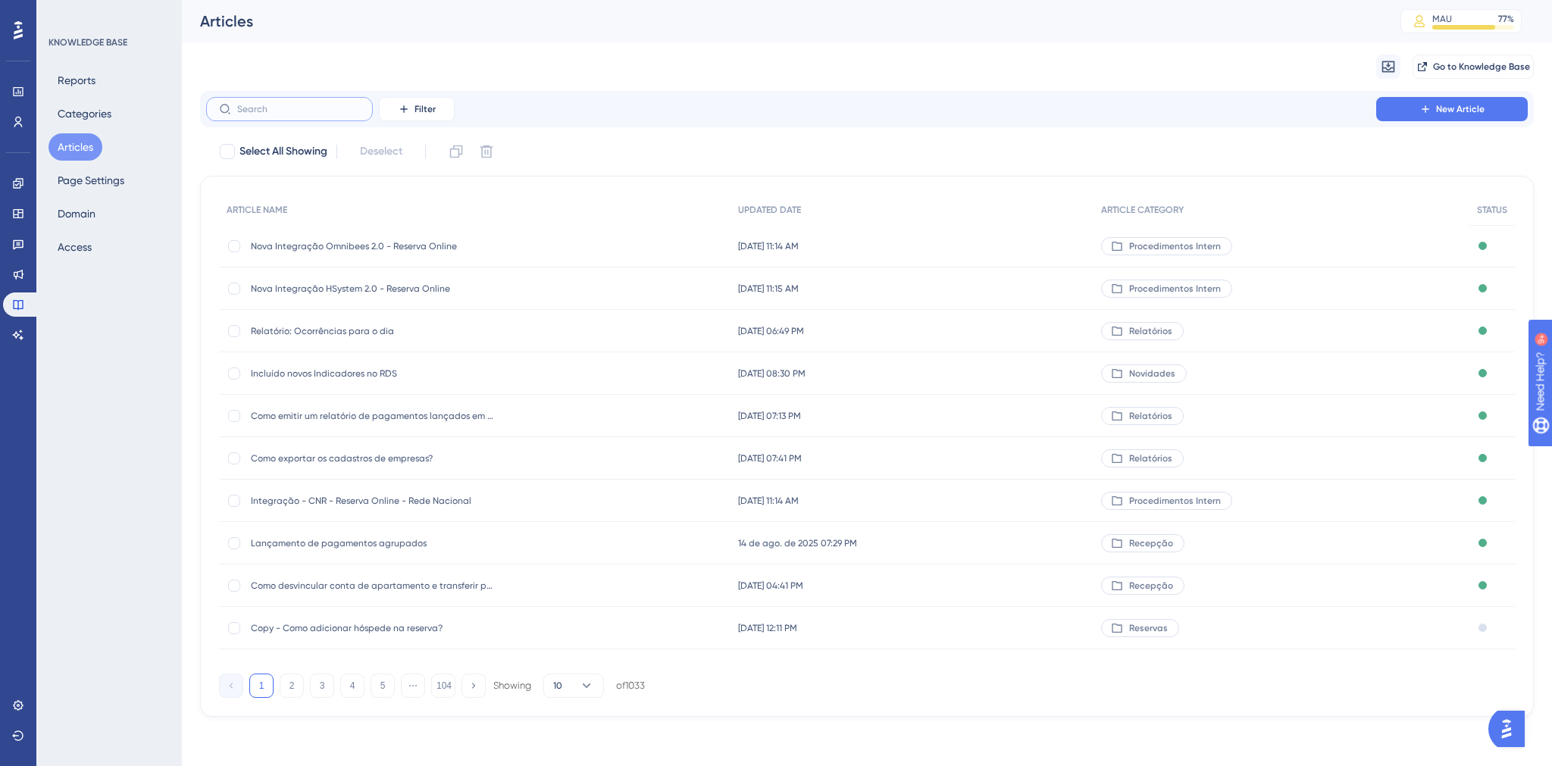
click at [262, 111] on input "text" at bounding box center [298, 109] width 123 height 11
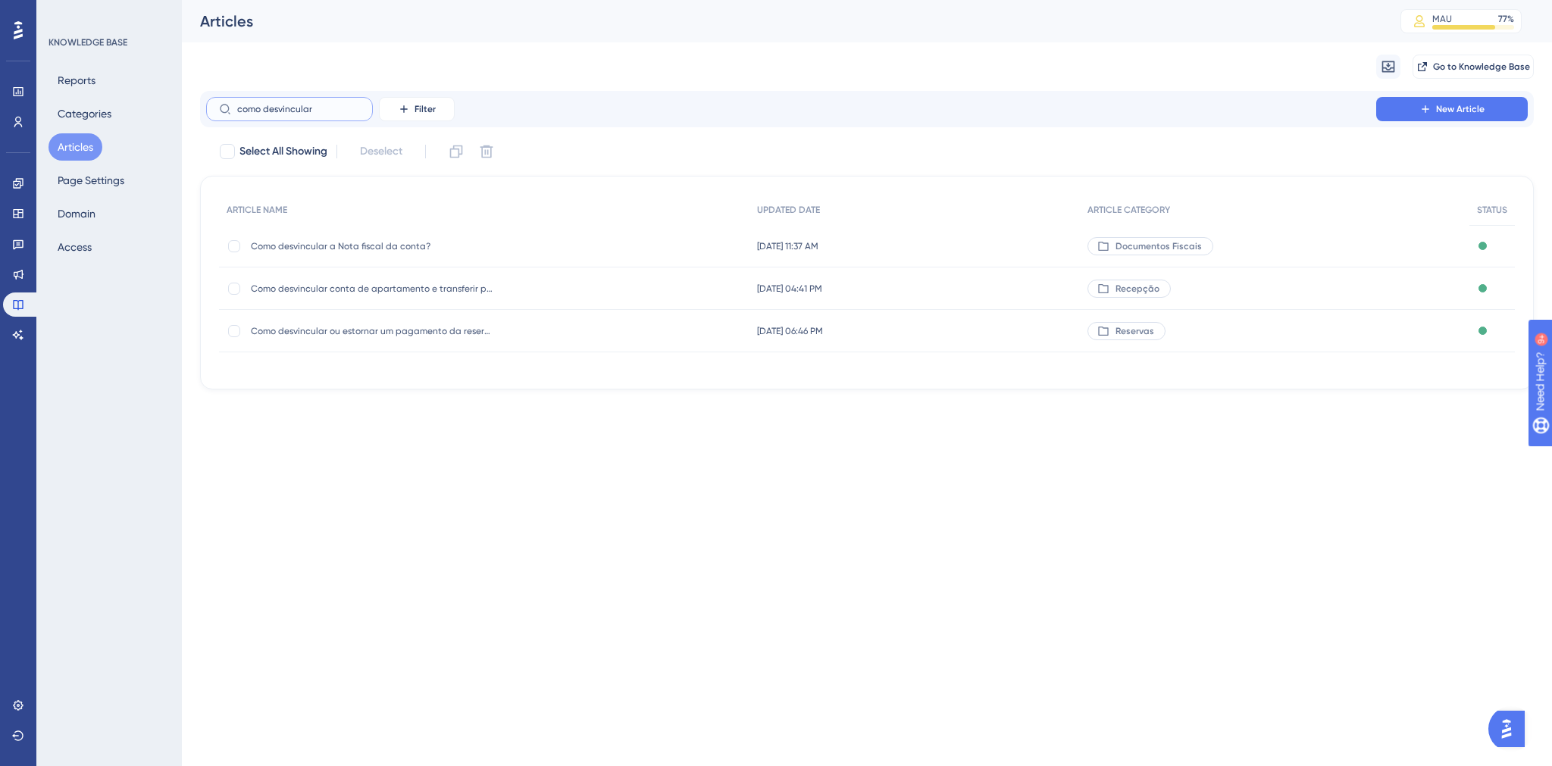
type input "como desvincular"
click at [345, 280] on div "Como desvincular conta de apartamento e transferir para pendência? Como desvinc…" at bounding box center [372, 288] width 242 height 42
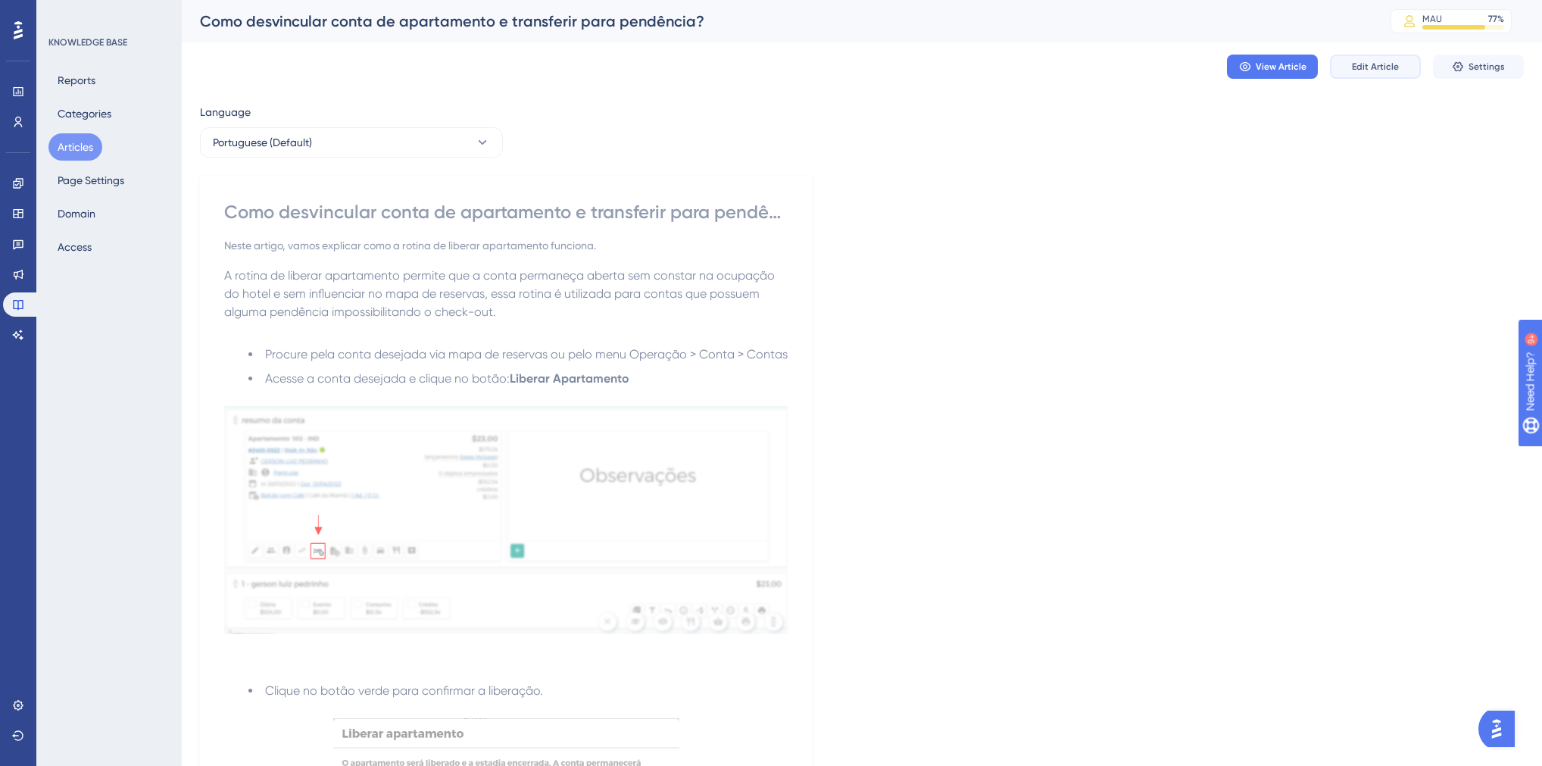
click at [1420, 61] on button "Edit Article" at bounding box center [1375, 67] width 91 height 24
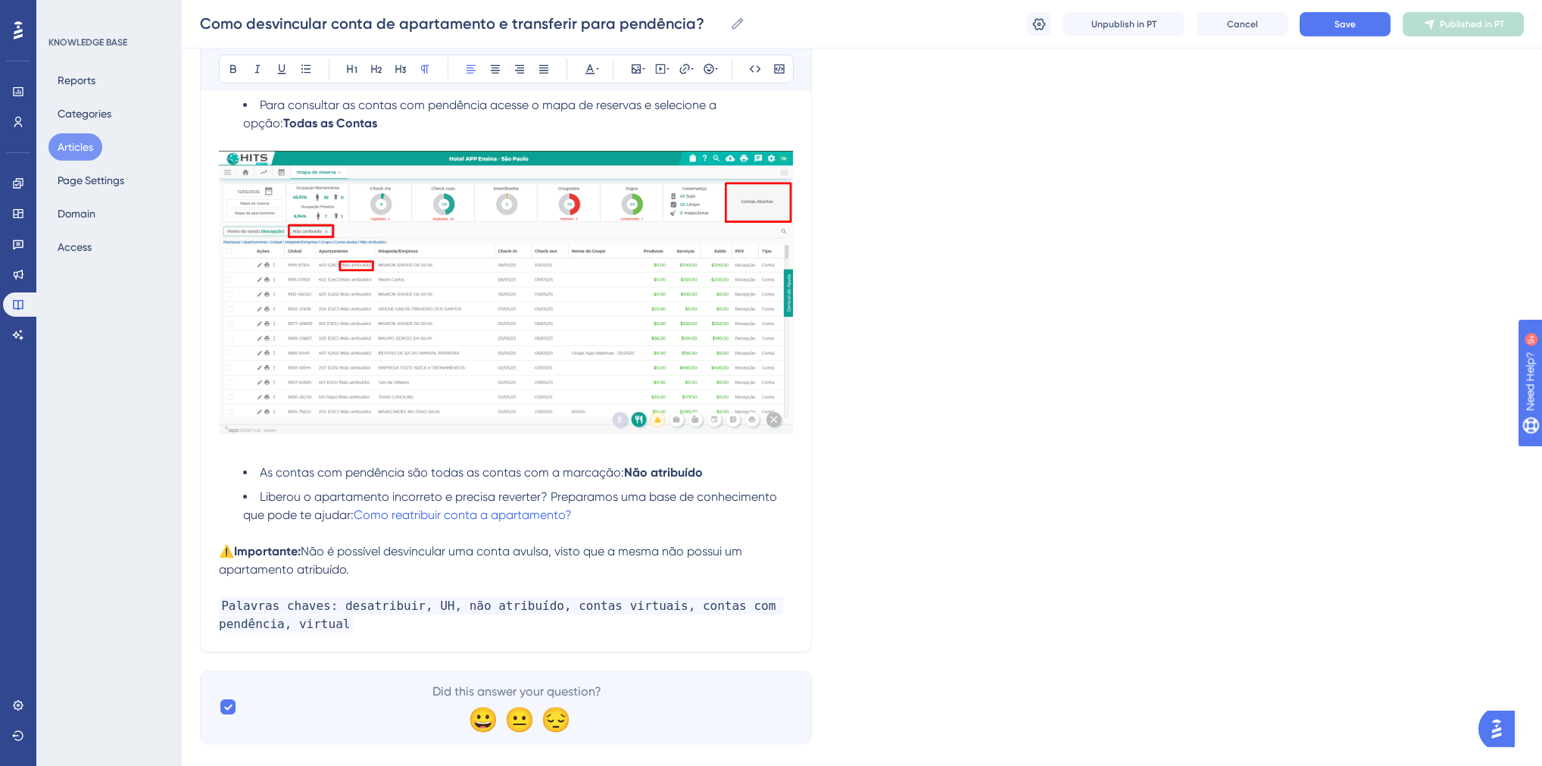
scroll to position [859, 0]
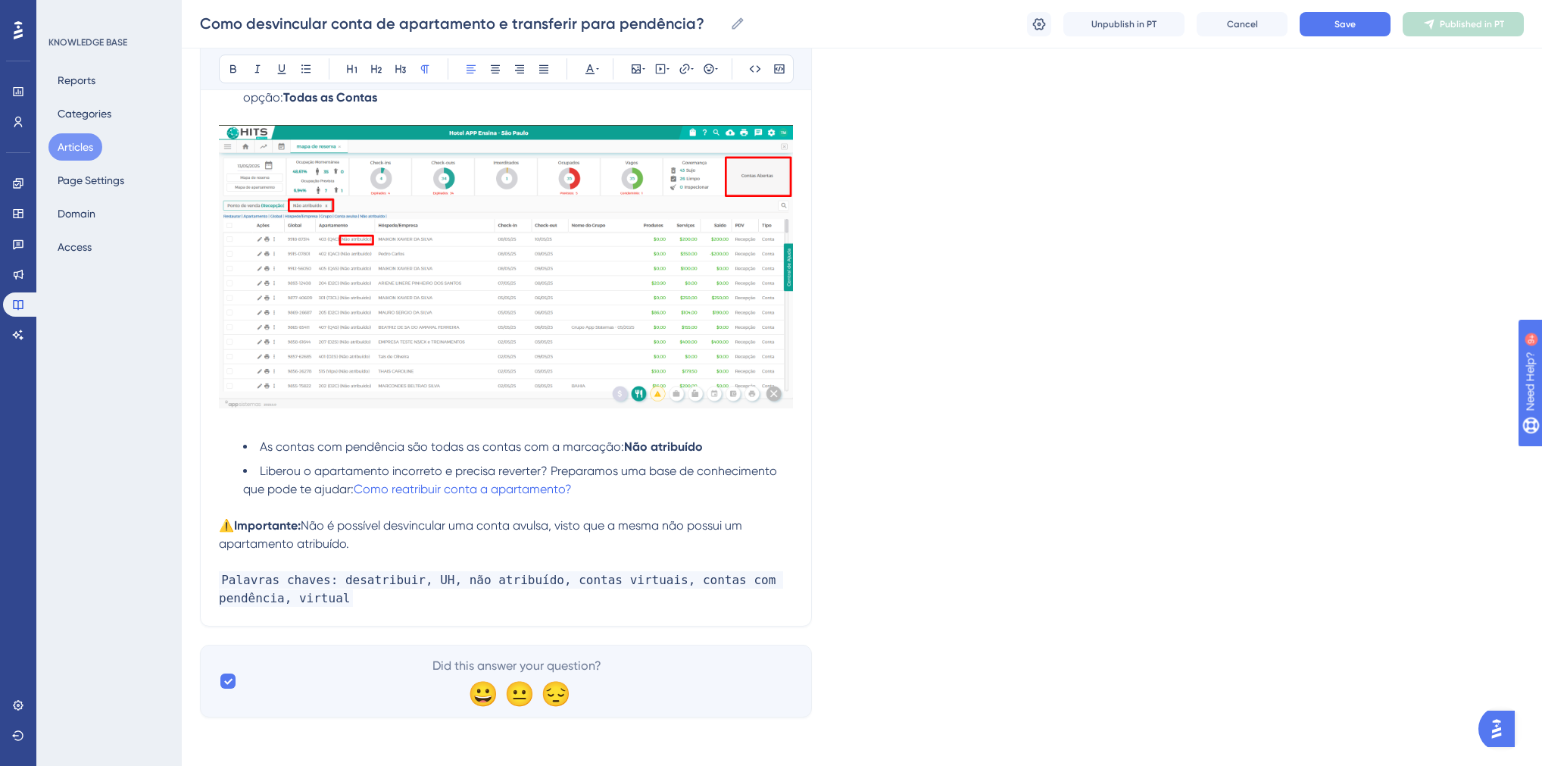
drag, startPoint x: 364, startPoint y: 550, endPoint x: 223, endPoint y: 525, distance: 143.1
click at [223, 525] on p "⚠️ Importante: Não é possível desvincular uma conta avulsa, visto que a mesma n…" at bounding box center [506, 535] width 574 height 36
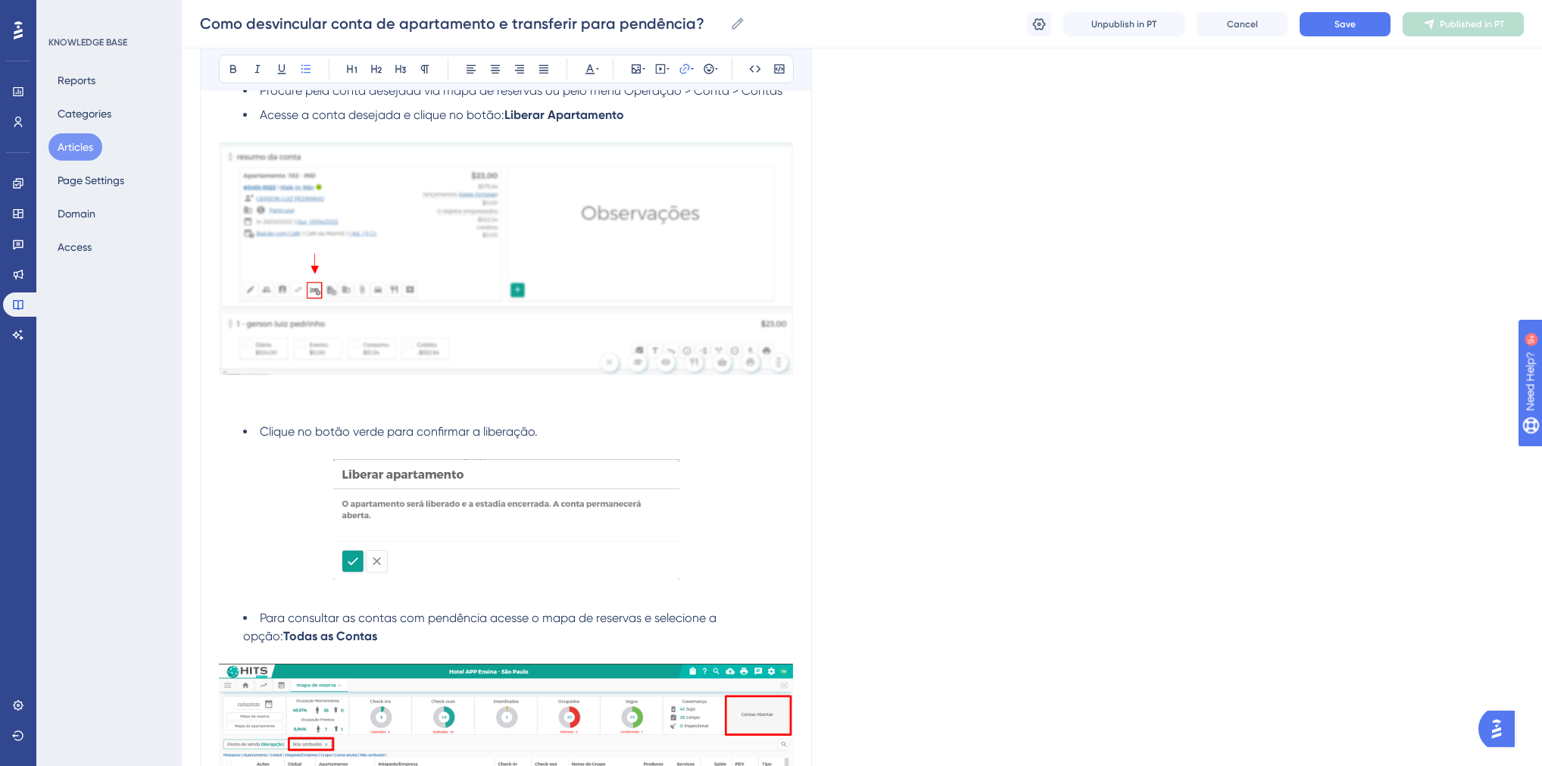
scroll to position [0, 0]
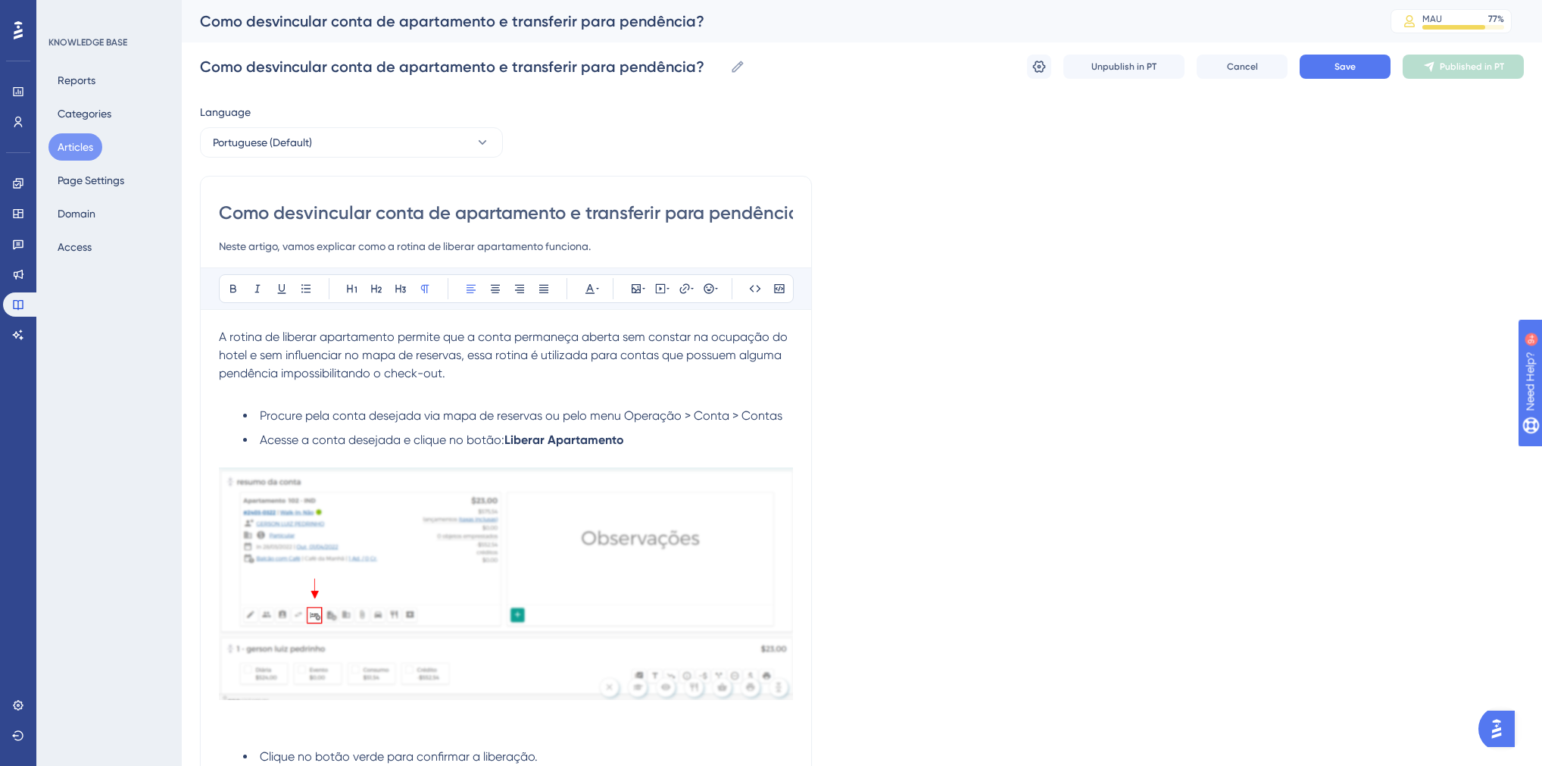
click at [220, 336] on span "A rotina de liberar apartamento permite que a conta permaneça aberta sem consta…" at bounding box center [505, 355] width 572 height 51
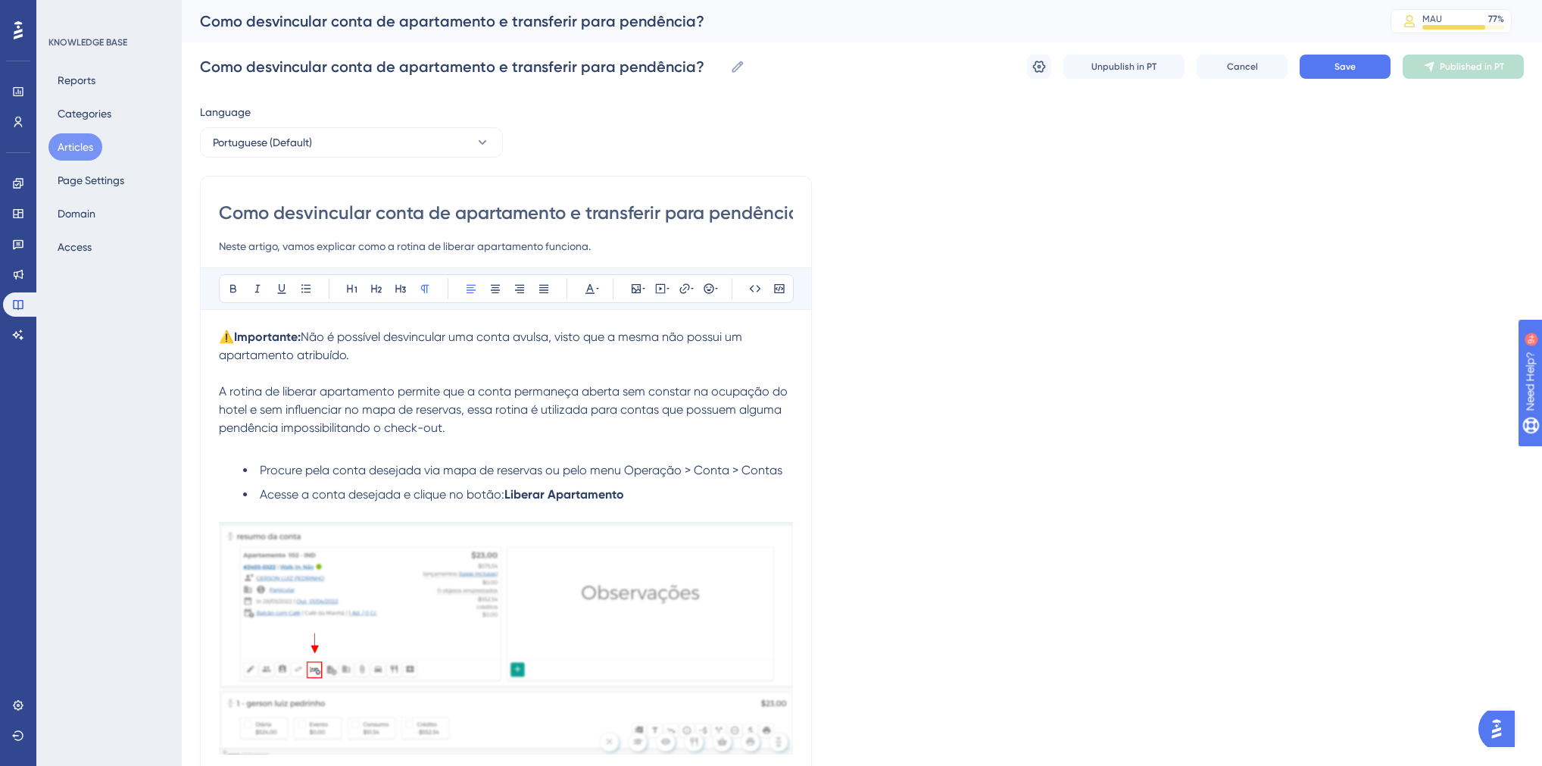
click at [555, 333] on span "Não é possível desvincular uma conta avulsa, visto que a mesma não possui um ap…" at bounding box center [482, 346] width 527 height 33
click at [651, 336] on span "Não é possível desvincular uma conta avulsa de apartamento, pois contas avulsas…" at bounding box center [502, 346] width 567 height 33
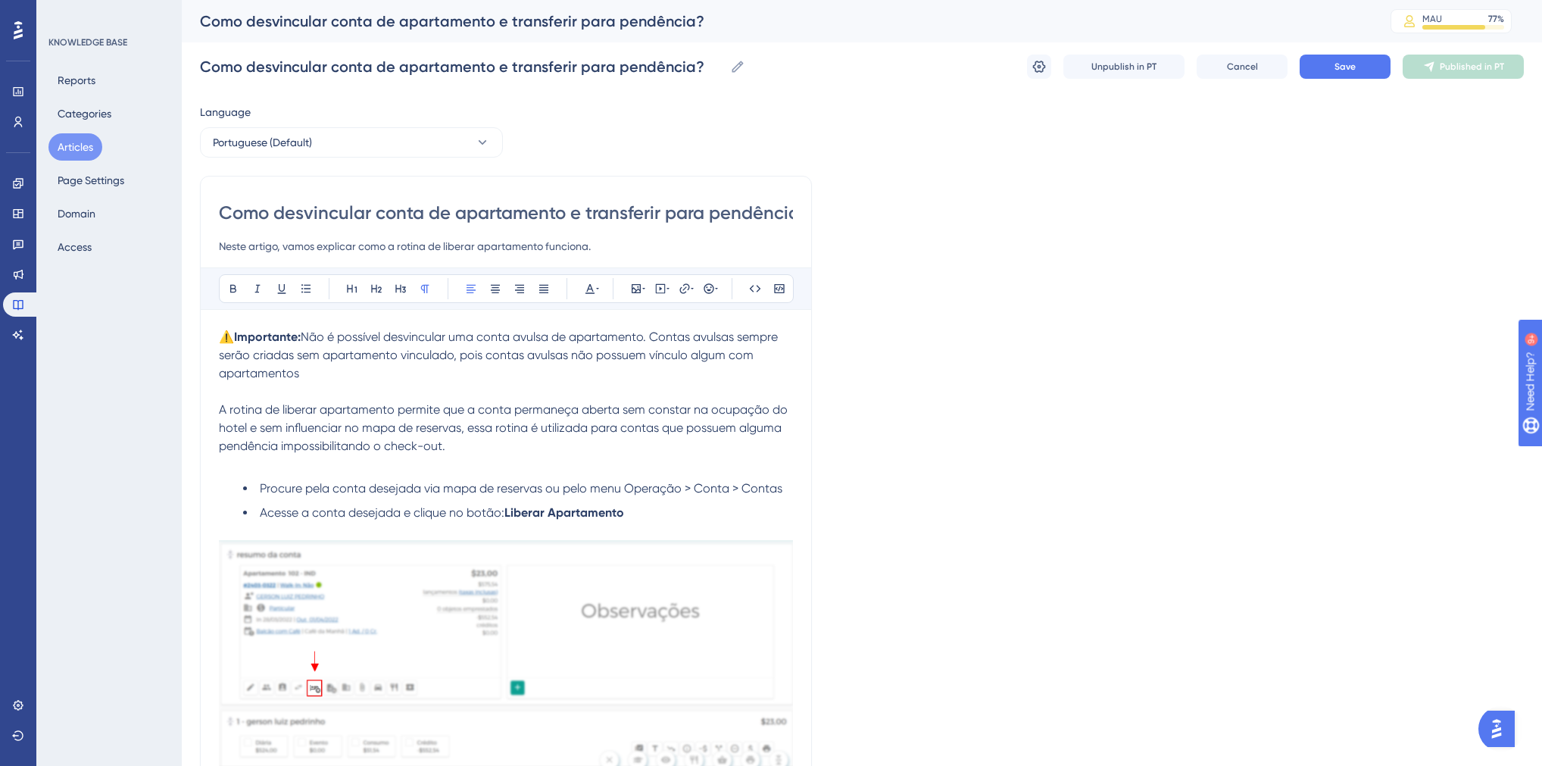
click at [455, 361] on p "⚠️ Importante: Não é possível desvincular uma conta avulsa de apartamento. Cont…" at bounding box center [506, 355] width 574 height 55
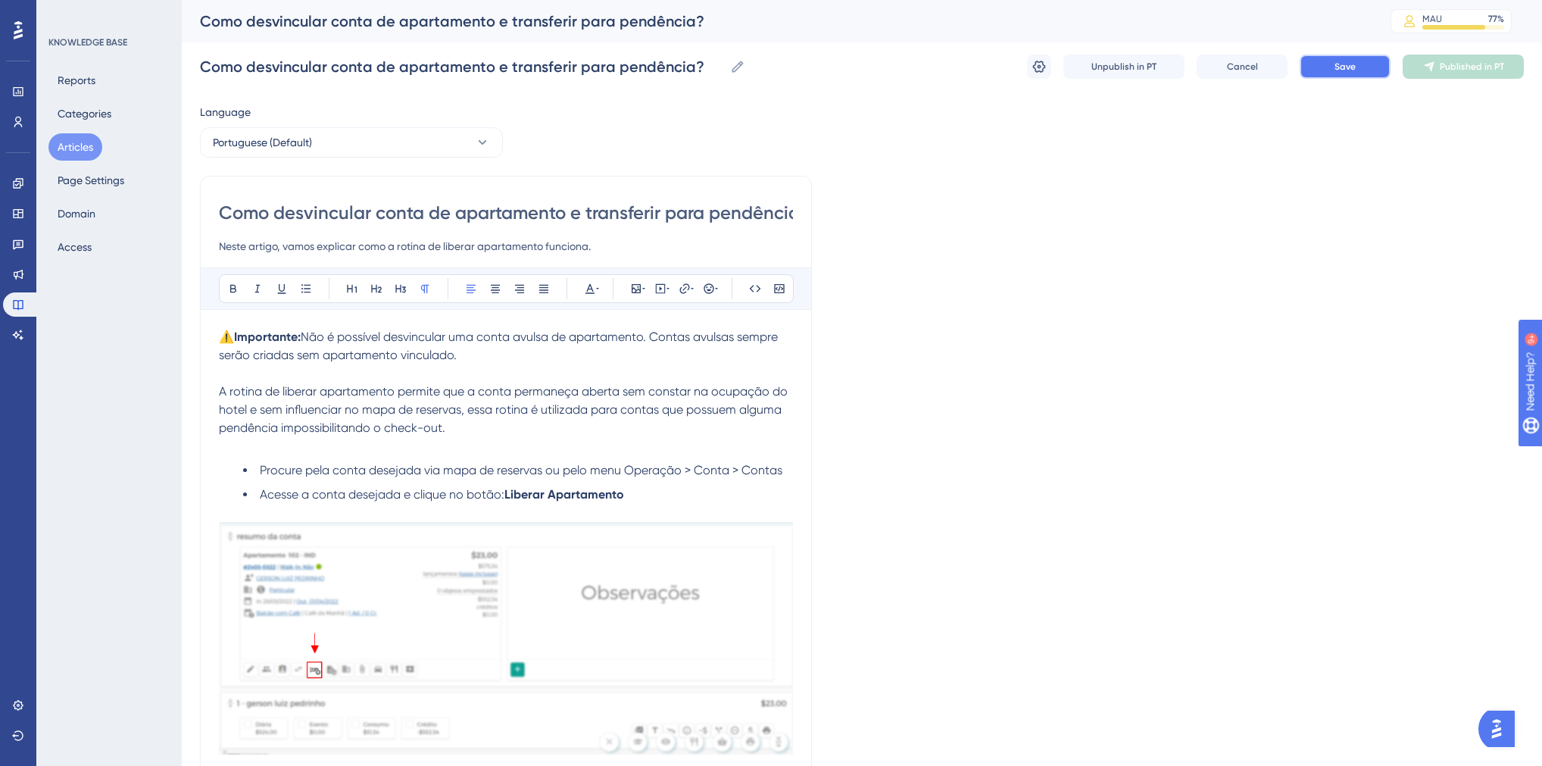
click at [1340, 71] on span "Save" at bounding box center [1345, 67] width 21 height 12
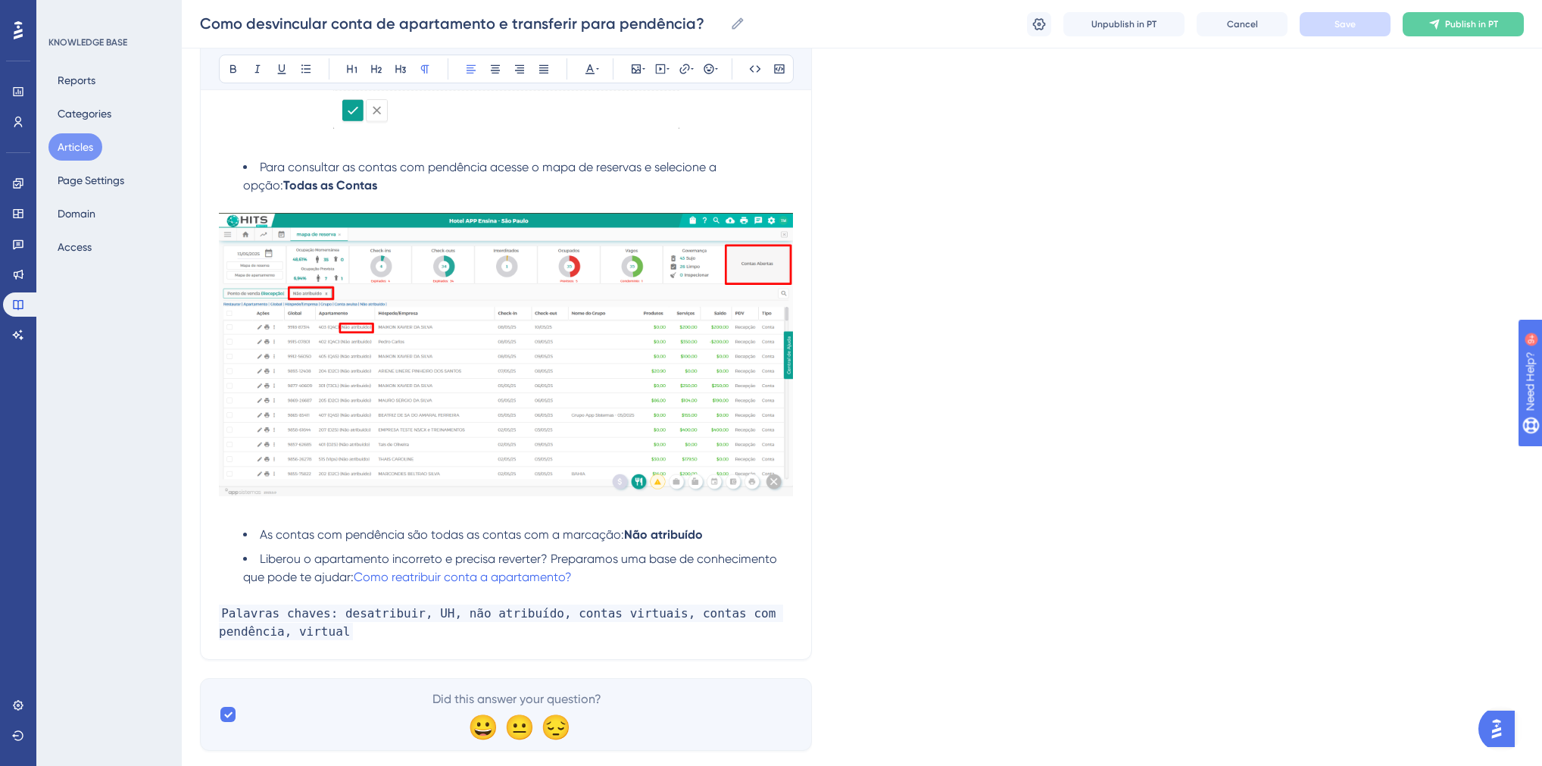
scroll to position [859, 0]
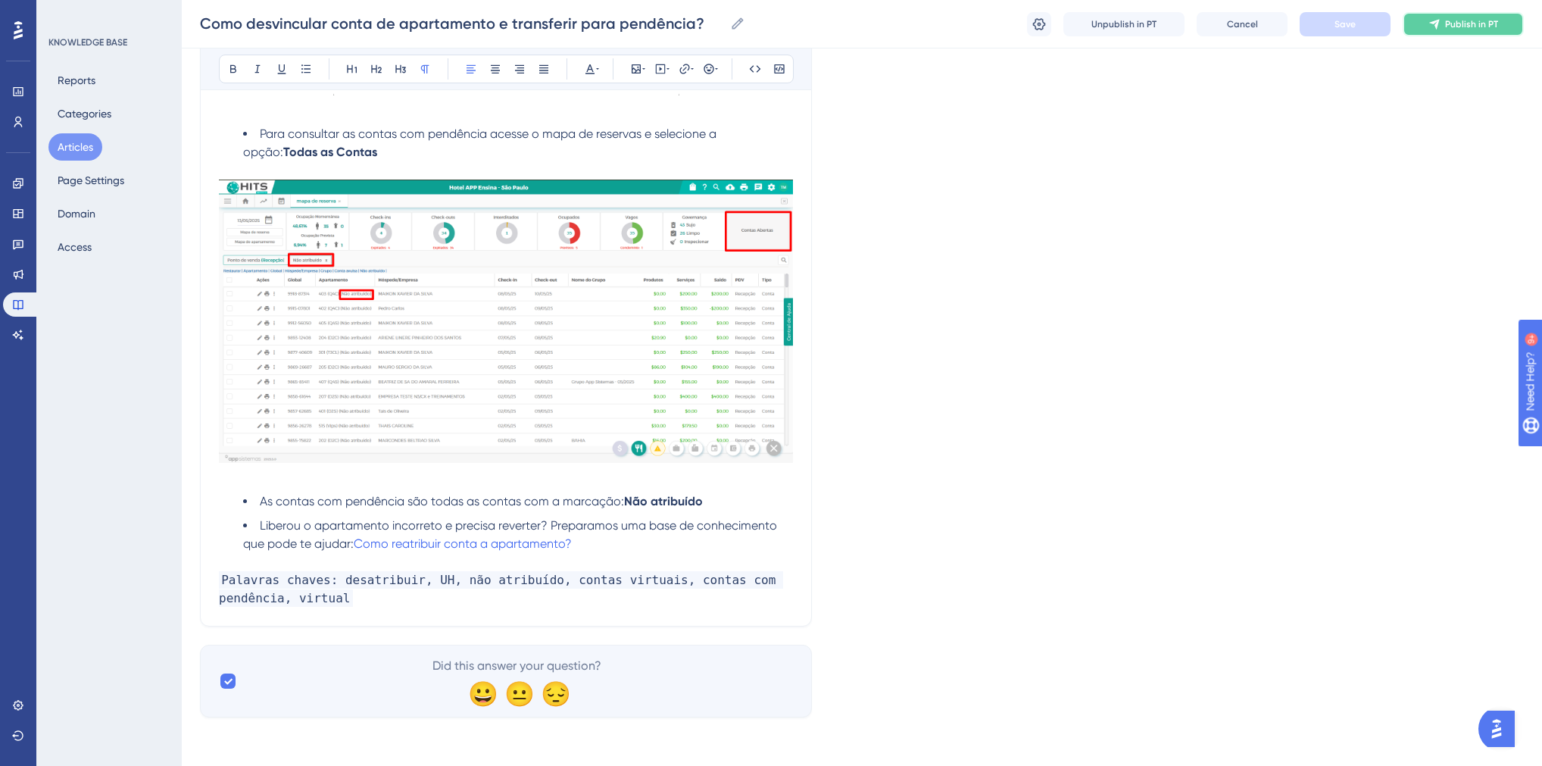
click at [1491, 26] on span "Publish in PT" at bounding box center [1471, 24] width 53 height 12
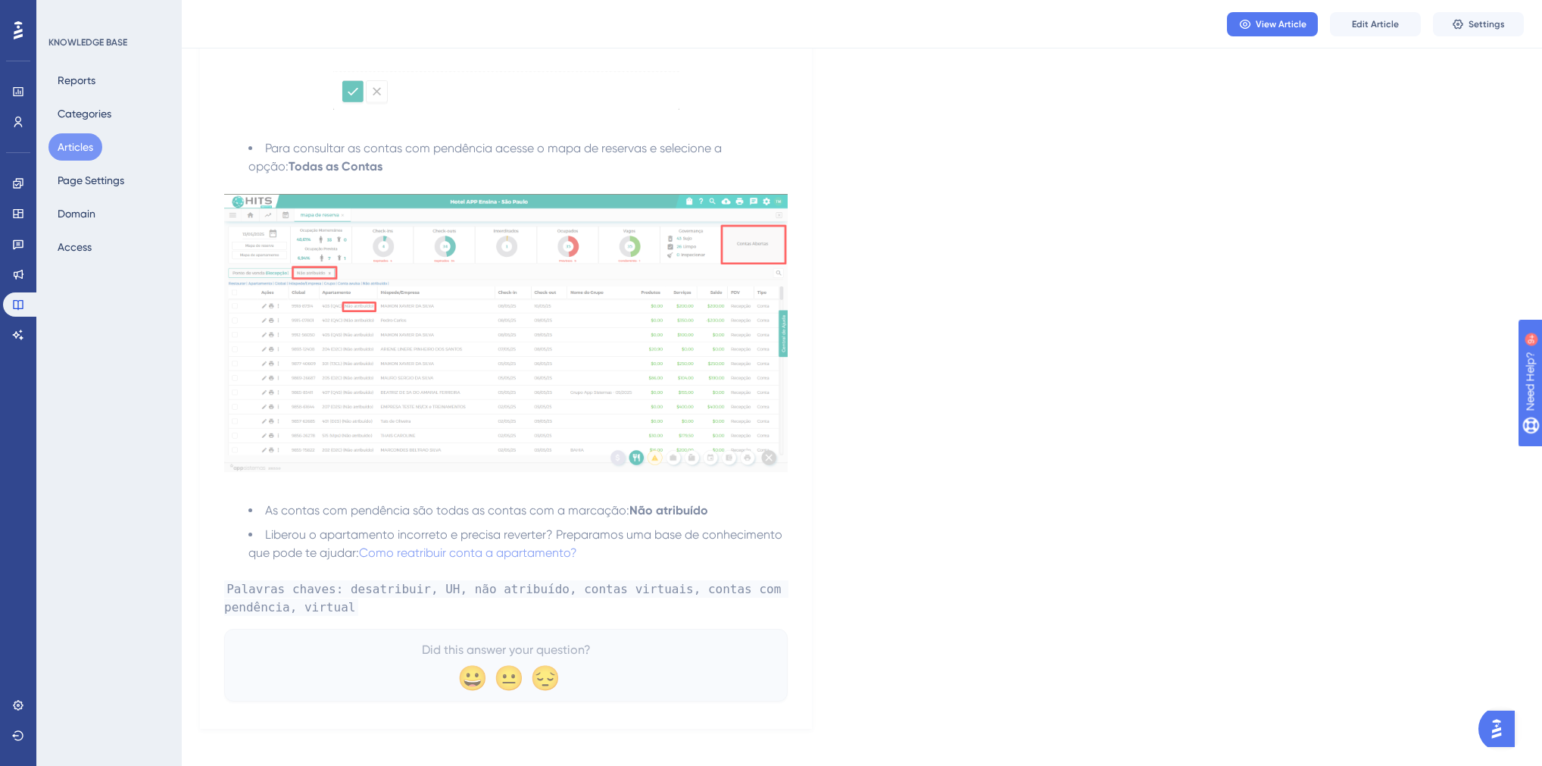
scroll to position [791, 0]
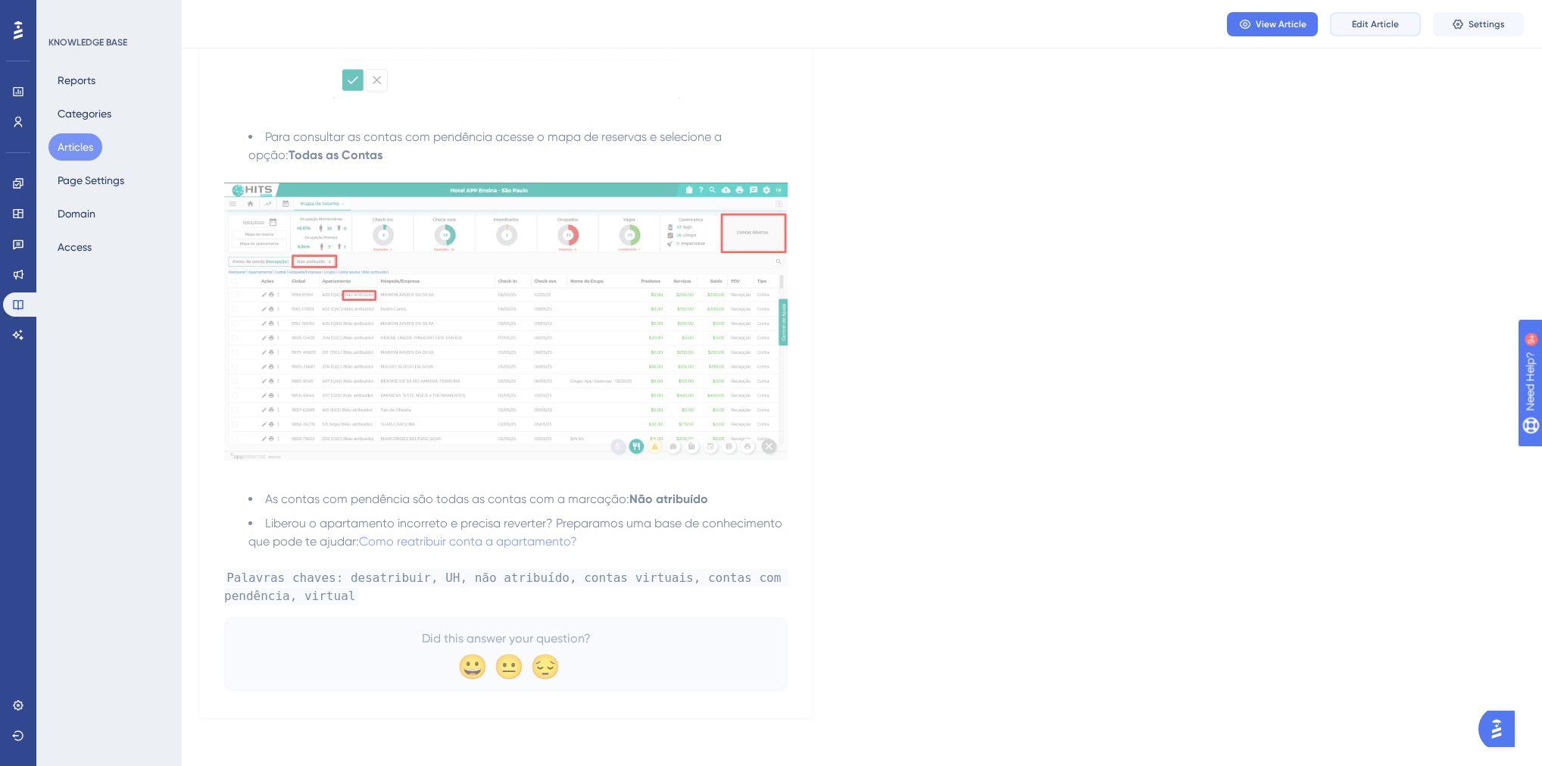
click at [1383, 21] on span "Edit Article" at bounding box center [1375, 24] width 47 height 12
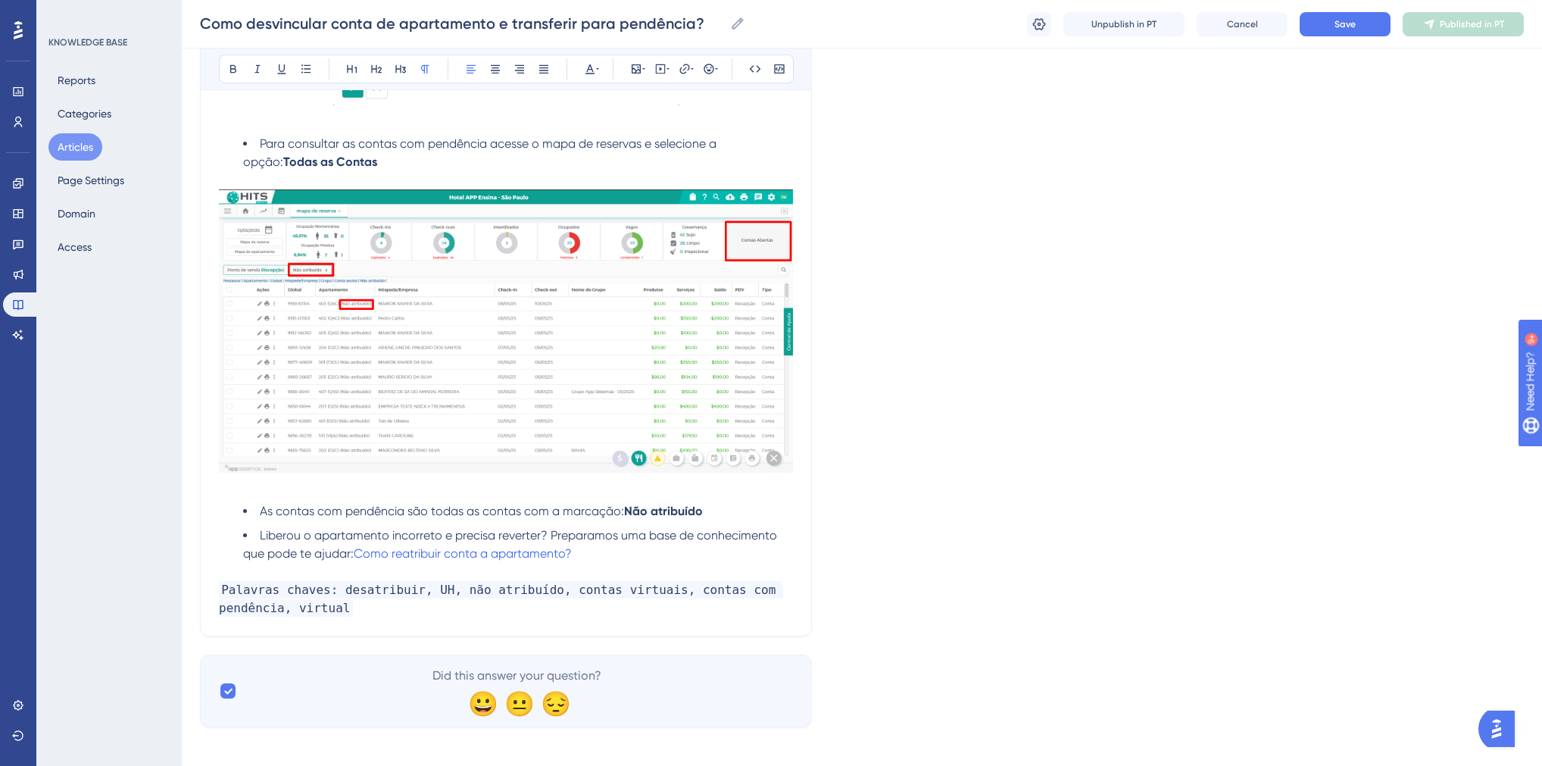
scroll to position [859, 0]
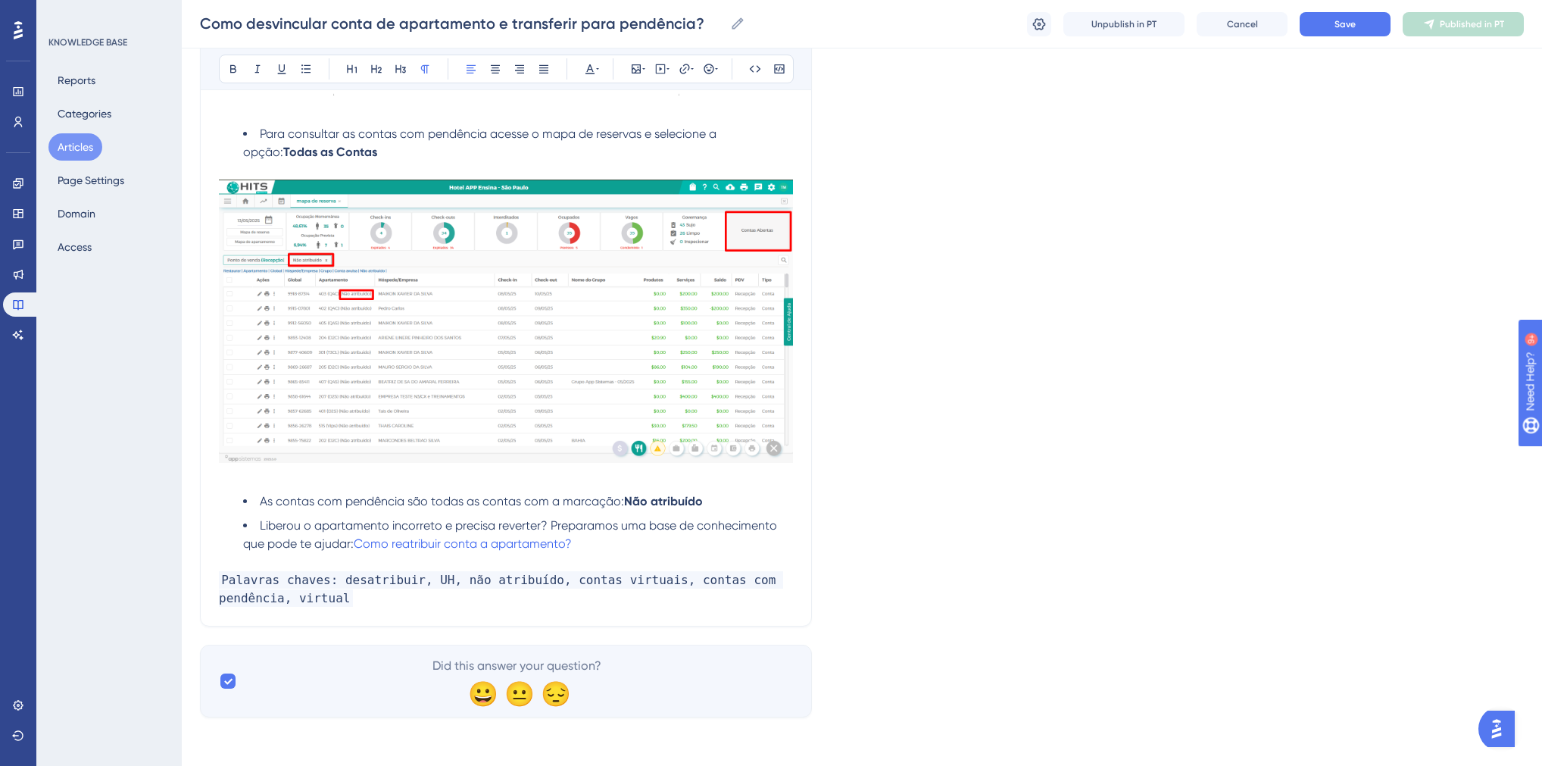
click at [359, 600] on p "Palavras chaves: desatribuir, UH, não atribuído, contas virtuais, contas com pe…" at bounding box center [506, 589] width 574 height 36
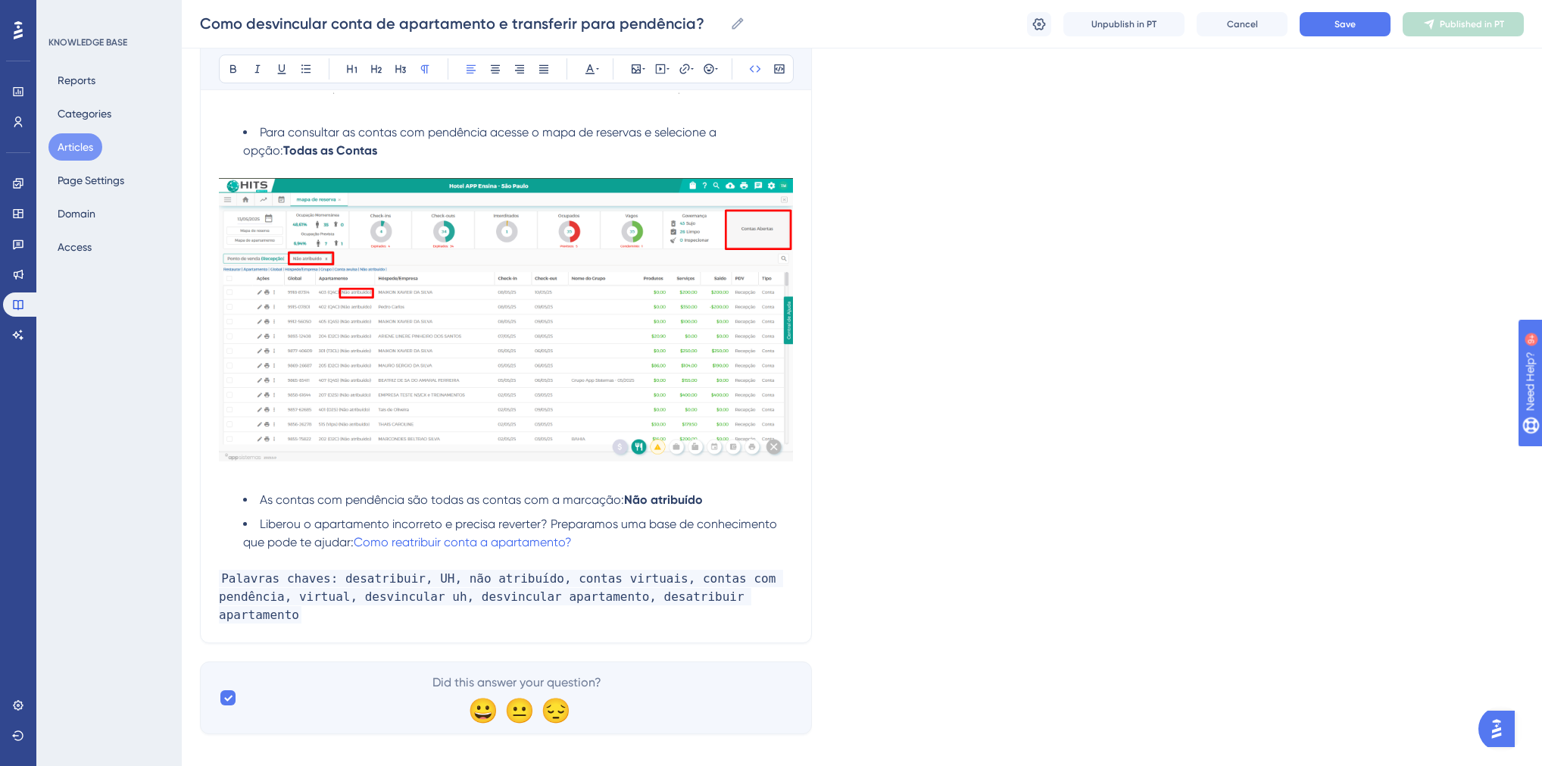
click at [415, 581] on span "Palavras chaves: desatribuir, UH, não atribuído, contas virtuais, contas com pe…" at bounding box center [501, 597] width 564 height 54
click at [1370, 18] on button "Save" at bounding box center [1345, 24] width 91 height 24
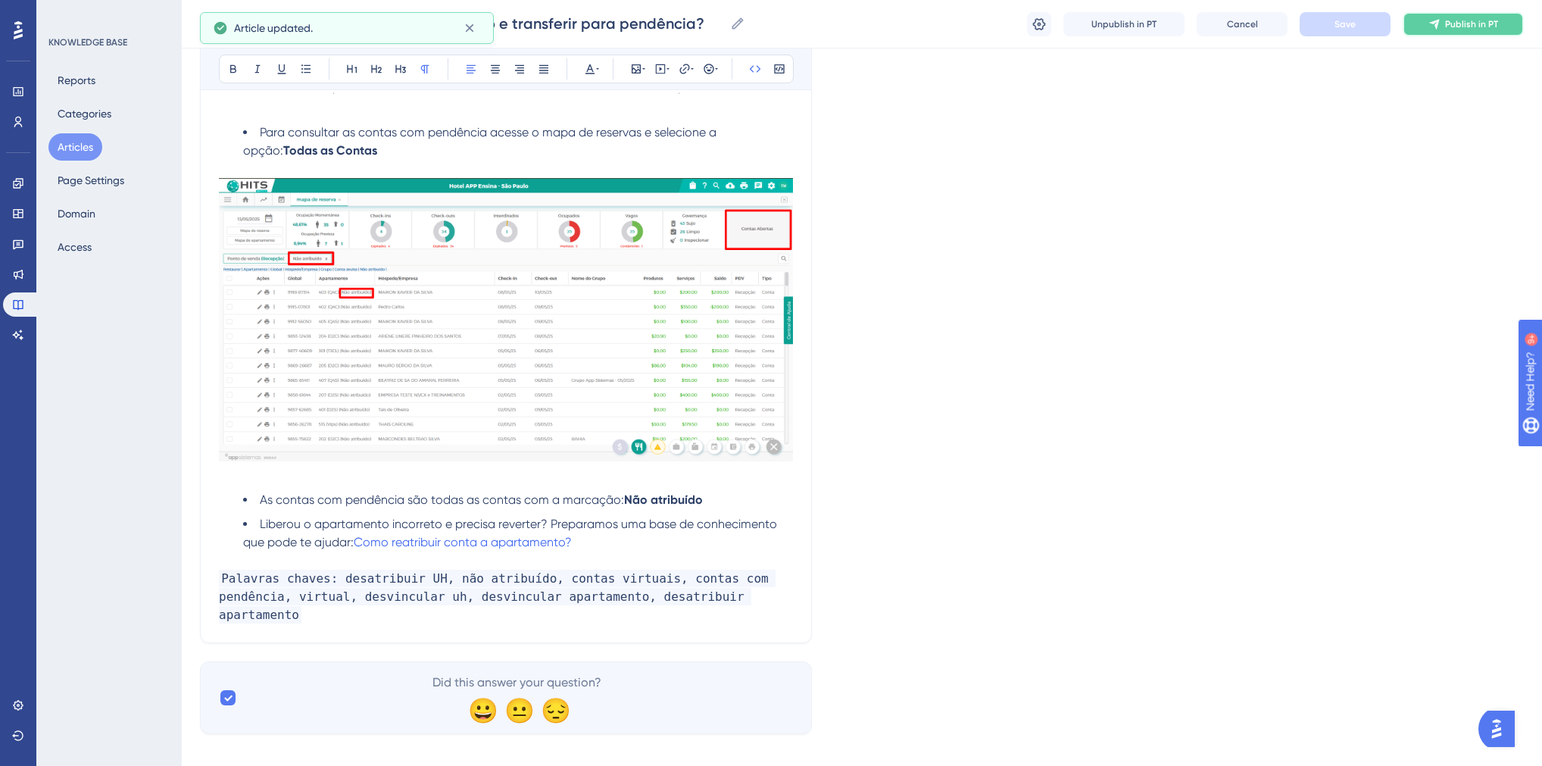
click at [1430, 27] on icon at bounding box center [1435, 24] width 12 height 12
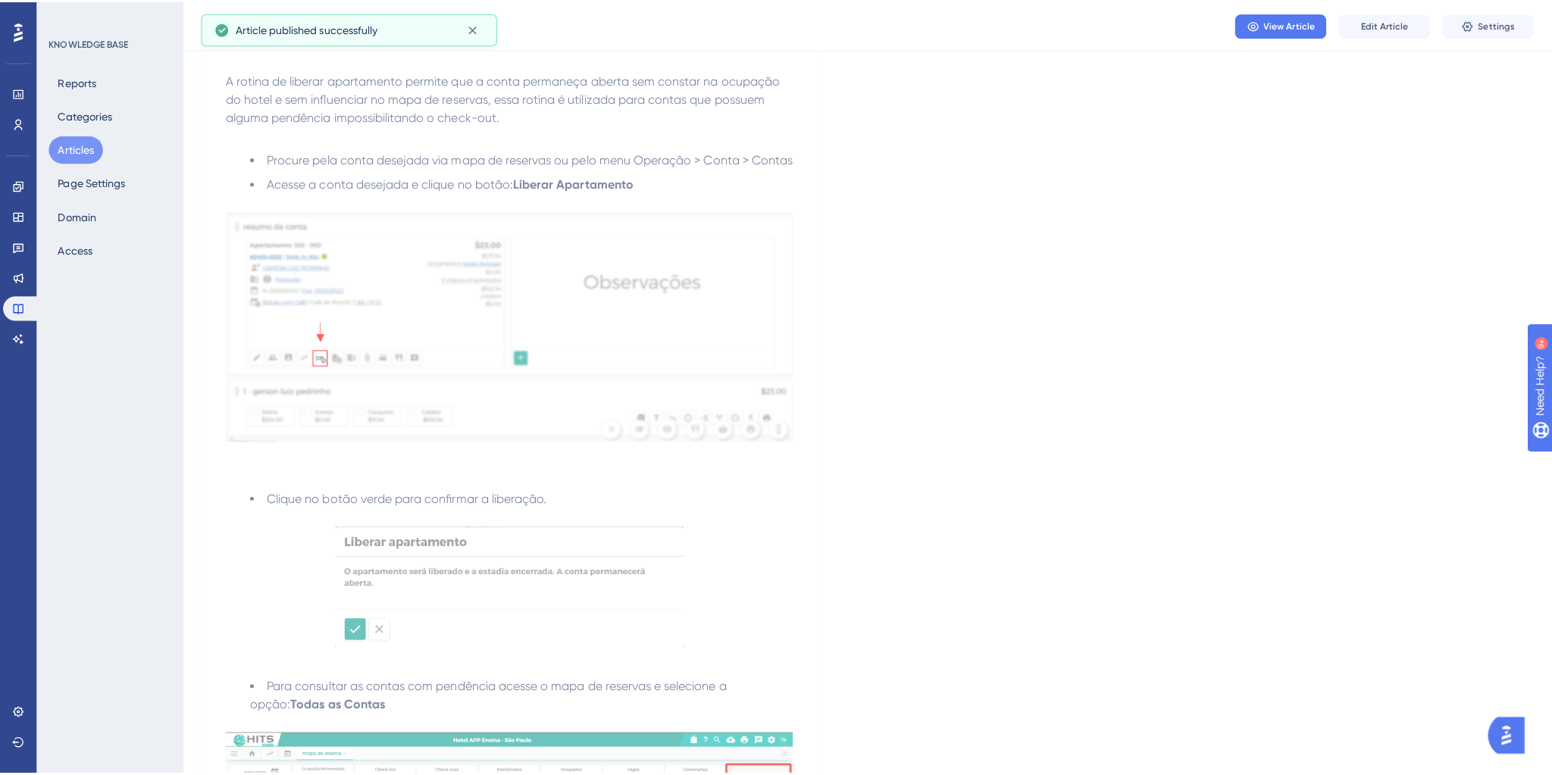
scroll to position [0, 0]
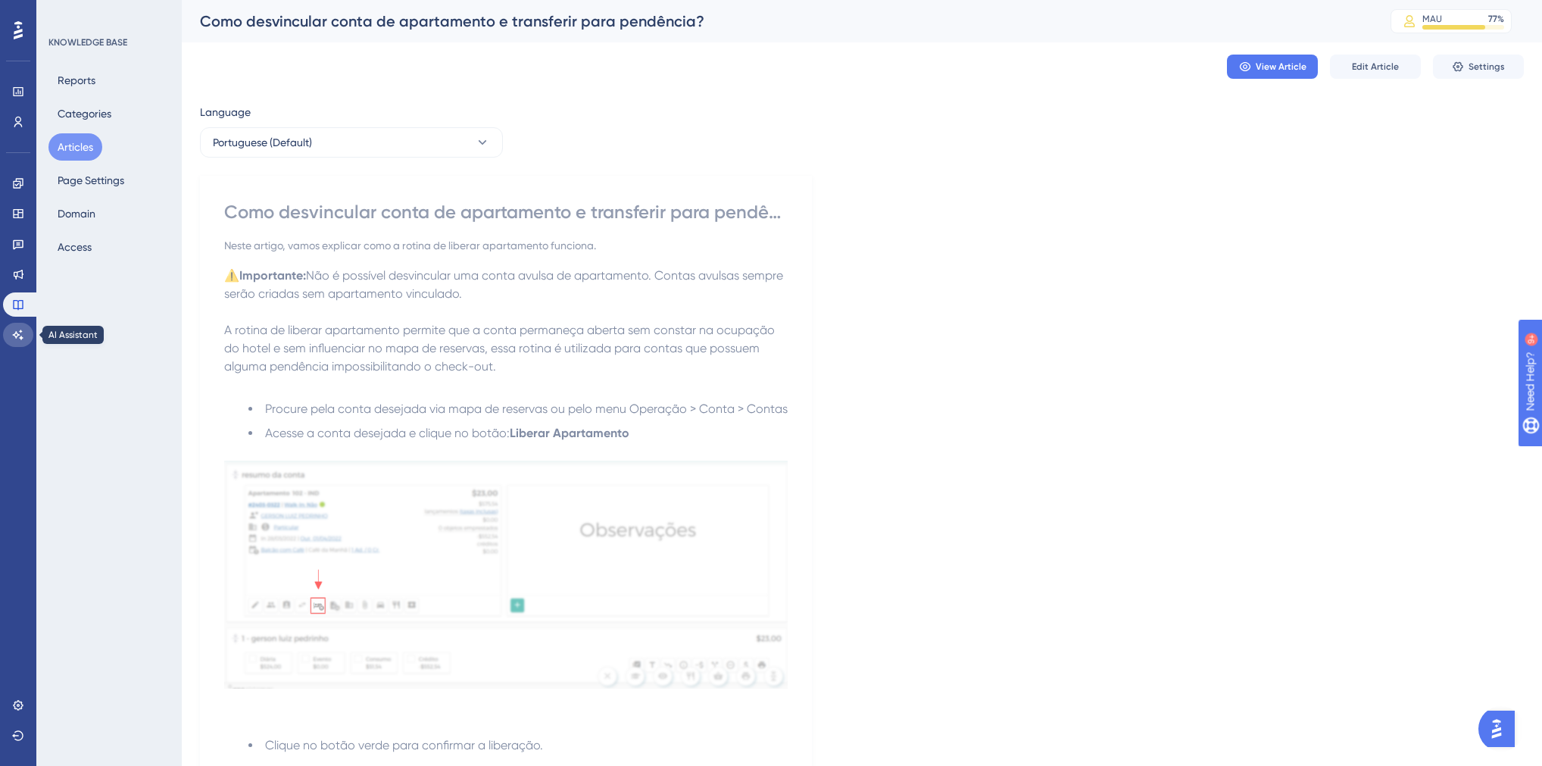
click at [14, 329] on icon at bounding box center [18, 335] width 12 height 12
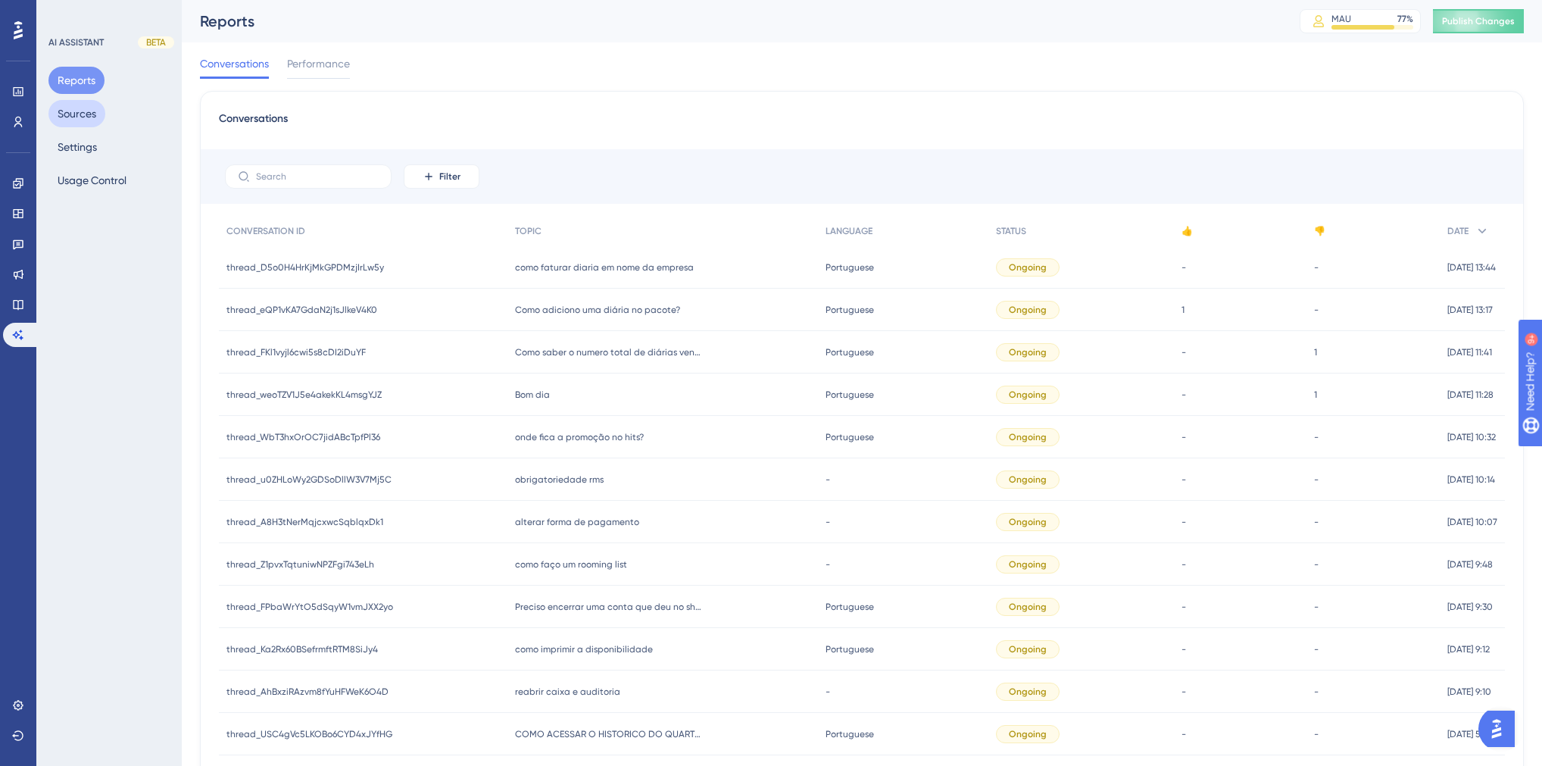
click at [80, 115] on button "Sources" at bounding box center [76, 113] width 57 height 27
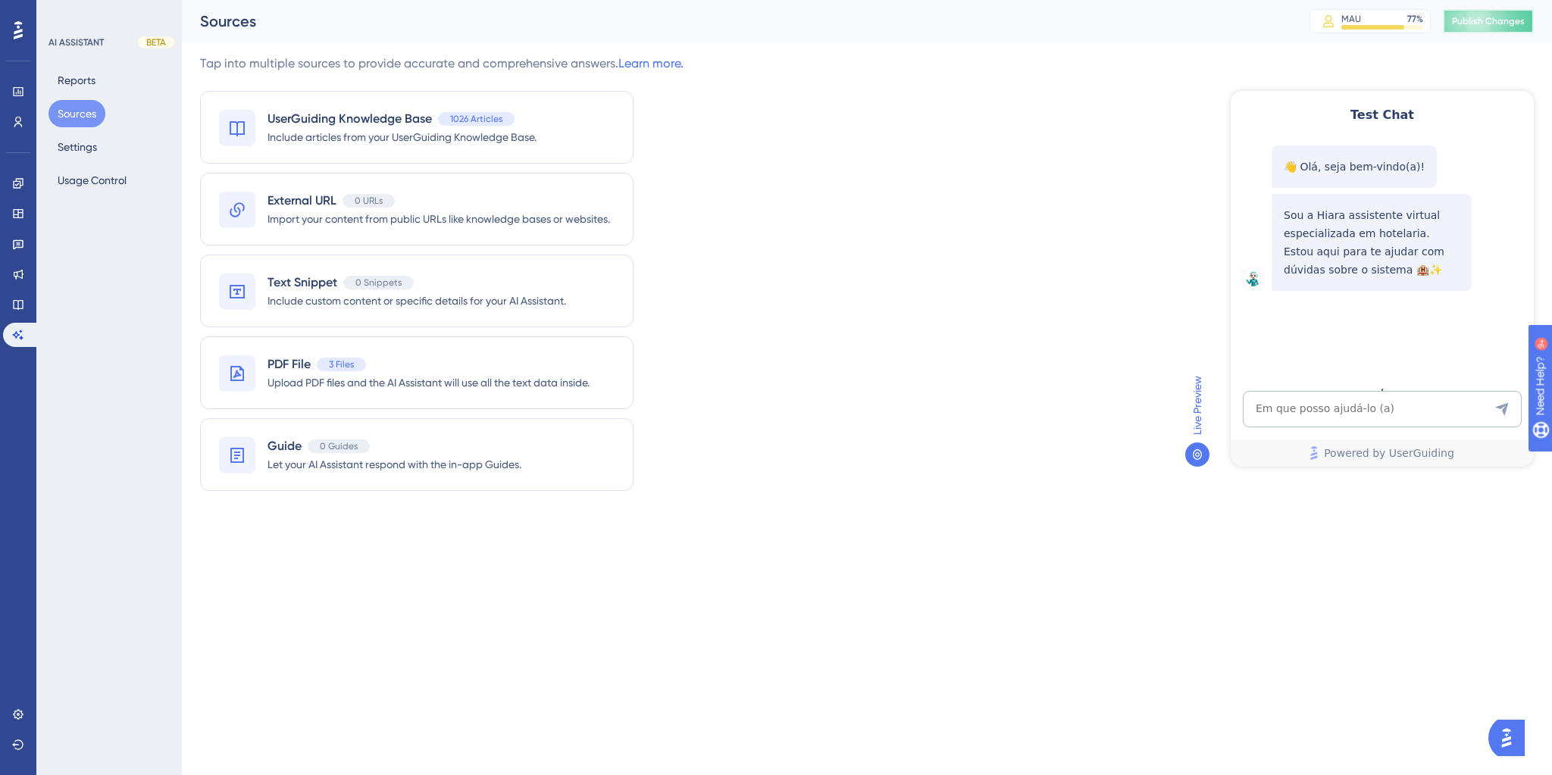
click at [1473, 22] on span "Publish Changes" at bounding box center [1488, 21] width 73 height 12
click at [1293, 413] on textarea "AI Assistant Text Input" at bounding box center [1381, 409] width 279 height 36
paste textarea "⚠️ Importante: Não é possível desvincular uma conta avulsa, visto que a mesma n…"
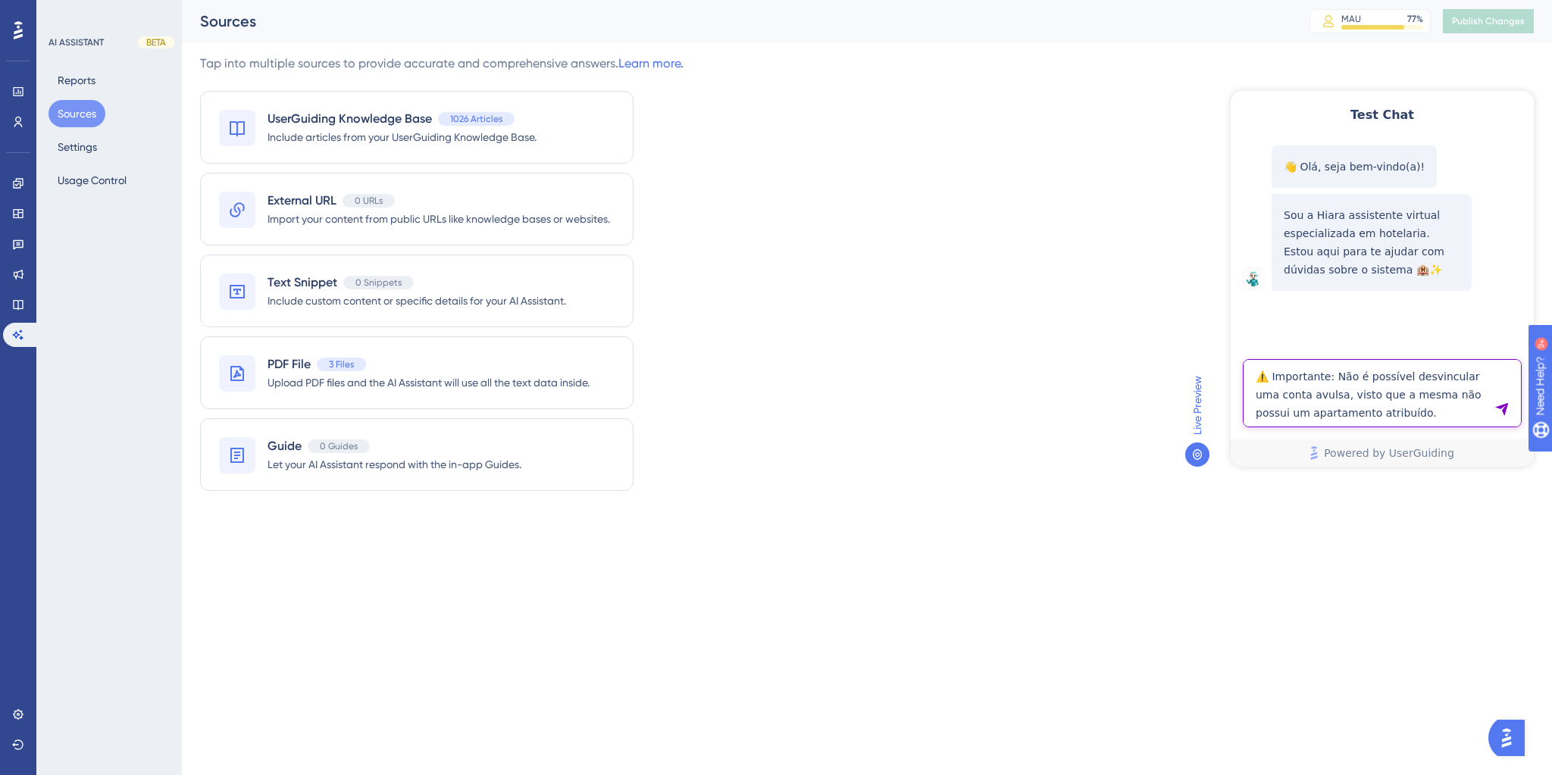
click at [1342, 409] on textarea "⚠️ Importante: Não é possível desvincular uma conta avulsa, visto que a mesma n…" at bounding box center [1381, 393] width 279 height 68
paste textarea "Há uma conta avulsa em "contas"no sistema, porem foi lancado os consumos e o pa…"
type textarea "Há uma conta avulsa em "contas"no sistema, porem foi lancado os consumos e o pa…"
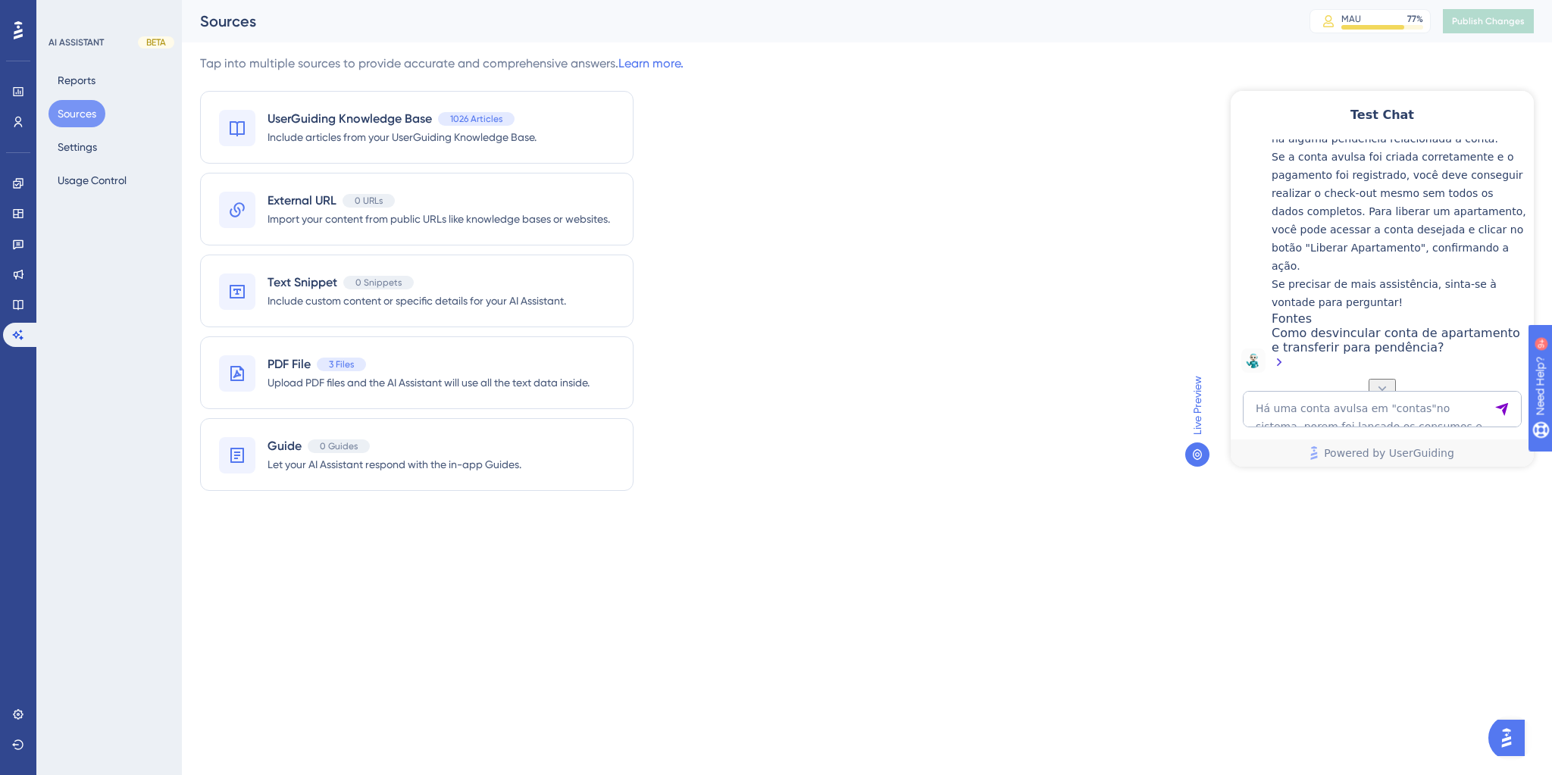
scroll to position [538, 0]
click at [1419, 407] on textarea "Há uma conta avulsa em "contas"no sistema, porem foi lancado os consumos e o pa…" at bounding box center [1381, 409] width 279 height 36
paste textarea "mas nao tmeos mais acesso a esses dados"
click at [1419, 407] on textarea "mas nao tmeos mais acesso a esses dados" at bounding box center [1381, 409] width 279 height 36
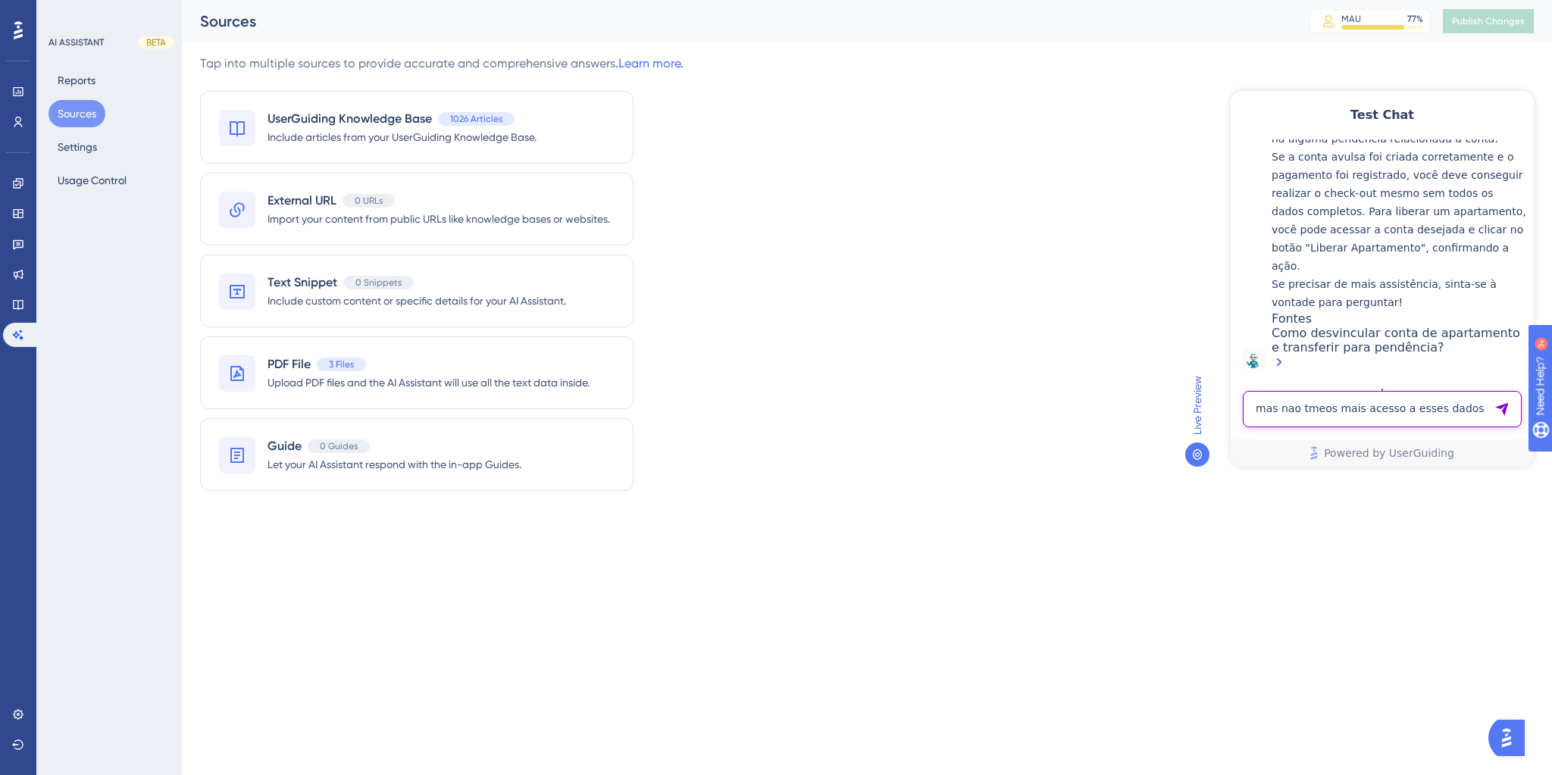
click at [1419, 407] on textarea "mas nao tmeos mais acesso a esses dados" at bounding box center [1381, 409] width 279 height 36
type textarea "é possível liberar apartamento de conta avulsa?"
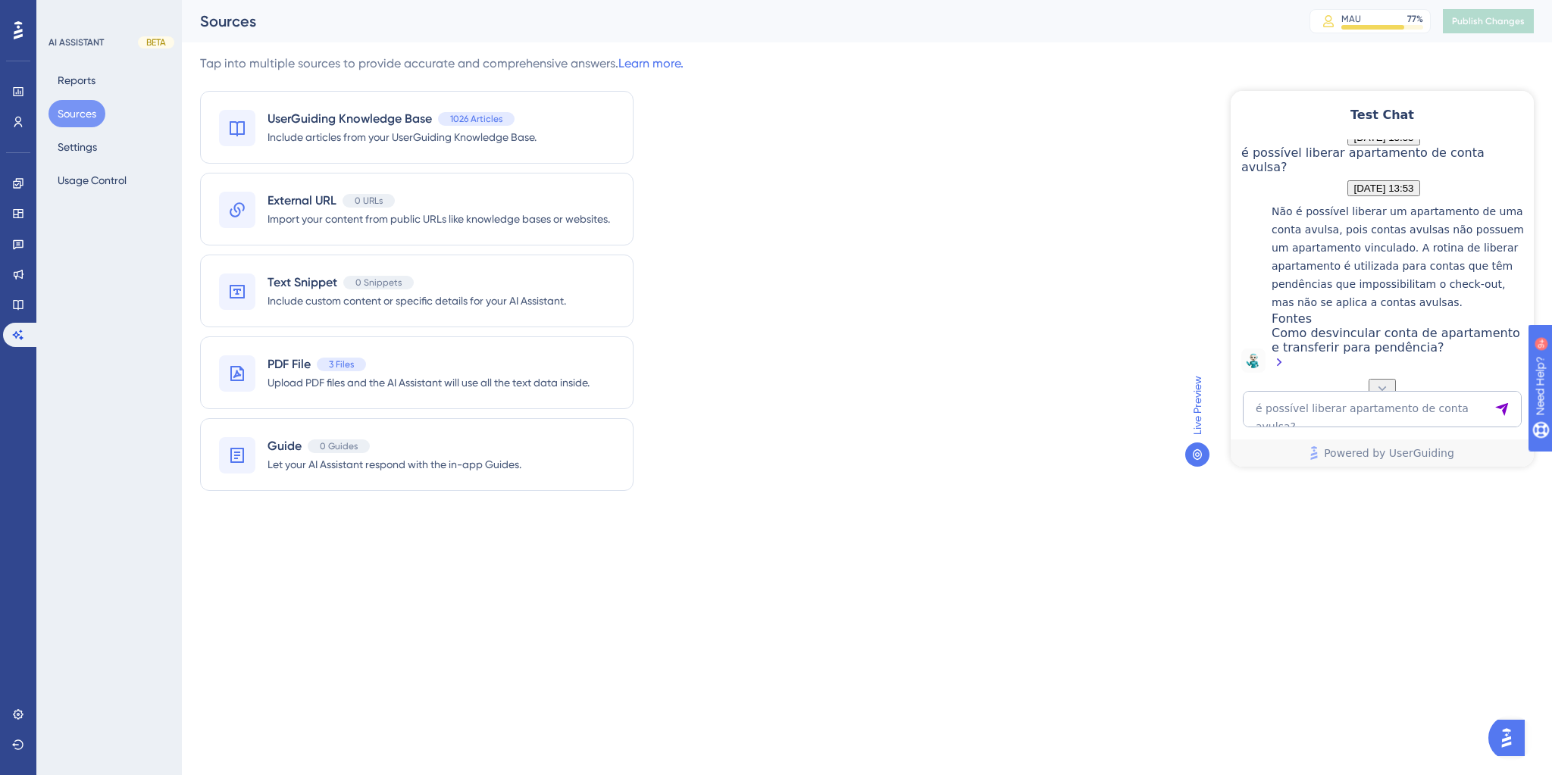
scroll to position [885, 0]
click at [1379, 123] on div "Como desvincular conta de apartamento e transferir para pendência?" at bounding box center [1398, 100] width 255 height 47
click at [1309, 414] on textarea "é possível liberar apartamento de conta avulsa?" at bounding box center [1381, 409] width 279 height 36
paste textarea "iA, ONDE CONSIGO VER QUEM LIBEROU APARTAMENTO INTERDITADO DO HITS"
type textarea "iA, ONDE CONSIGO VER QUEM LIBEROU APARTAMENTO INTERDITADO DO HITS"
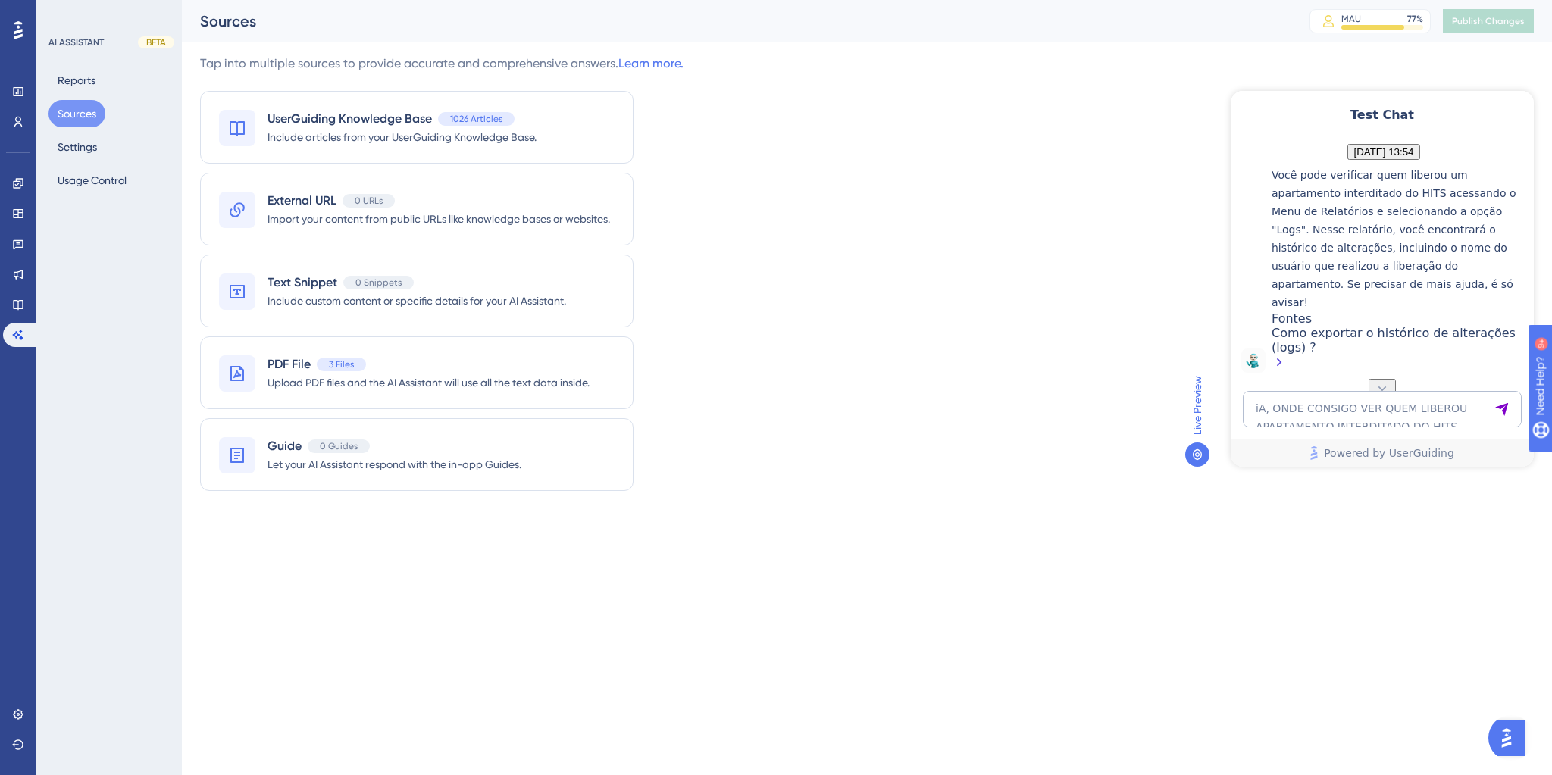
scroll to position [1286, 0]
